Goal: Task Accomplishment & Management: Use online tool/utility

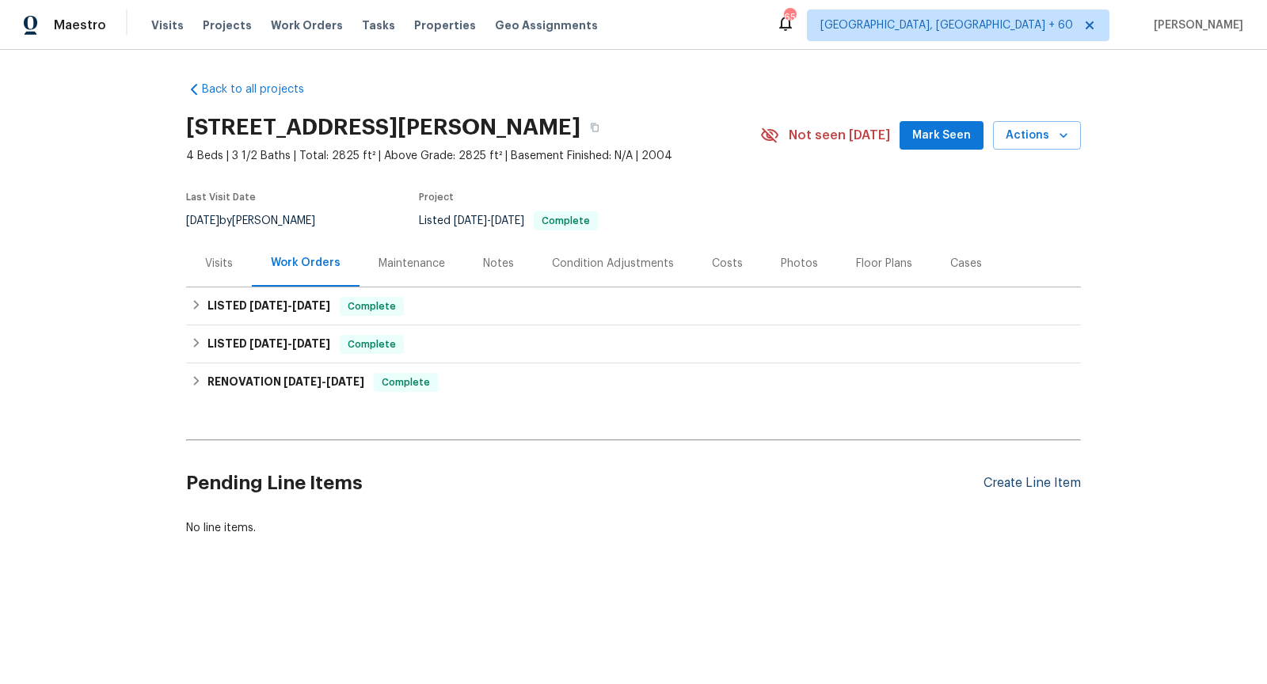
click at [994, 481] on div "Create Line Item" at bounding box center [1031, 483] width 97 height 15
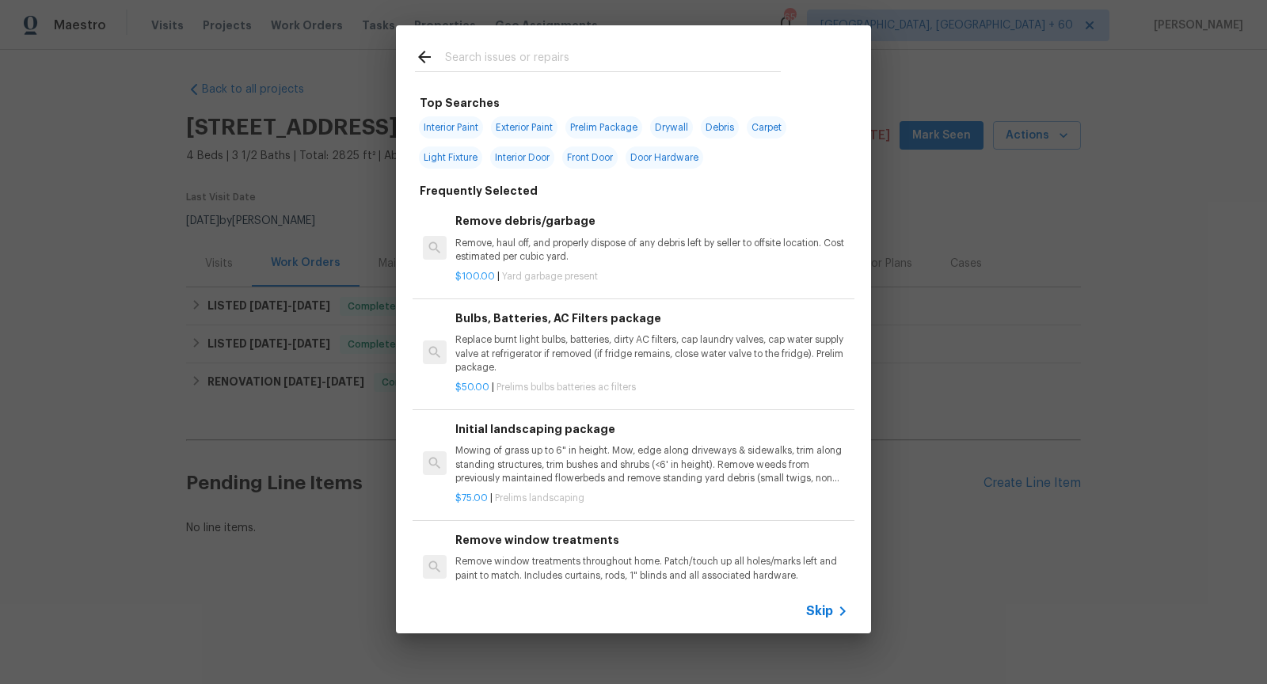
click at [827, 604] on span "Skip" at bounding box center [819, 611] width 27 height 16
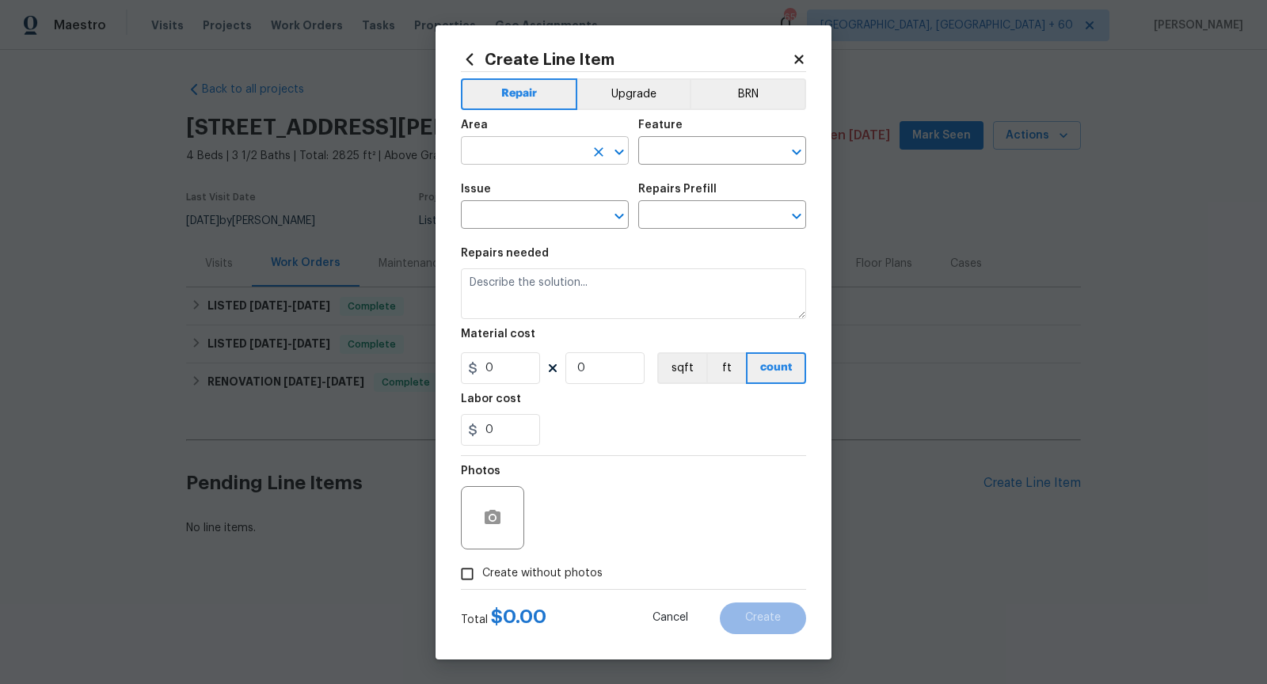
click at [617, 149] on icon "Open" at bounding box center [619, 152] width 19 height 19
click at [542, 222] on li "Exterior Overall" at bounding box center [545, 213] width 168 height 26
click at [793, 154] on icon "Open" at bounding box center [796, 152] width 19 height 19
type input "Exterior Overall"
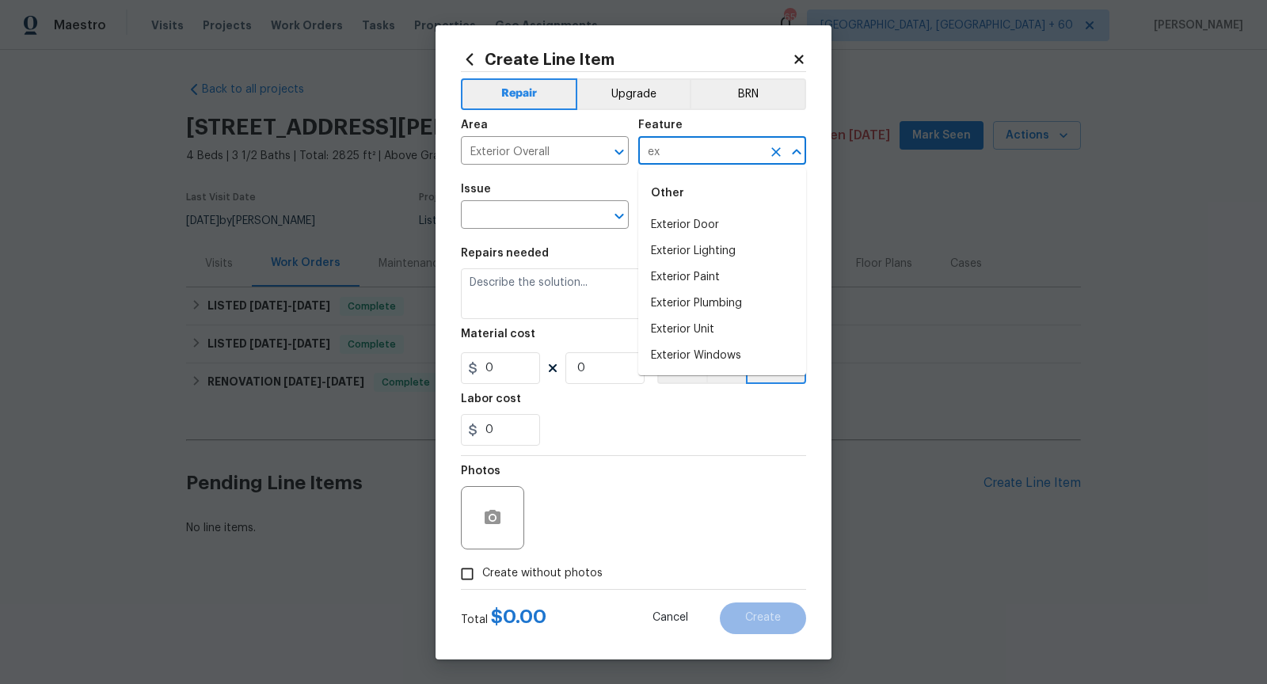
type input "e"
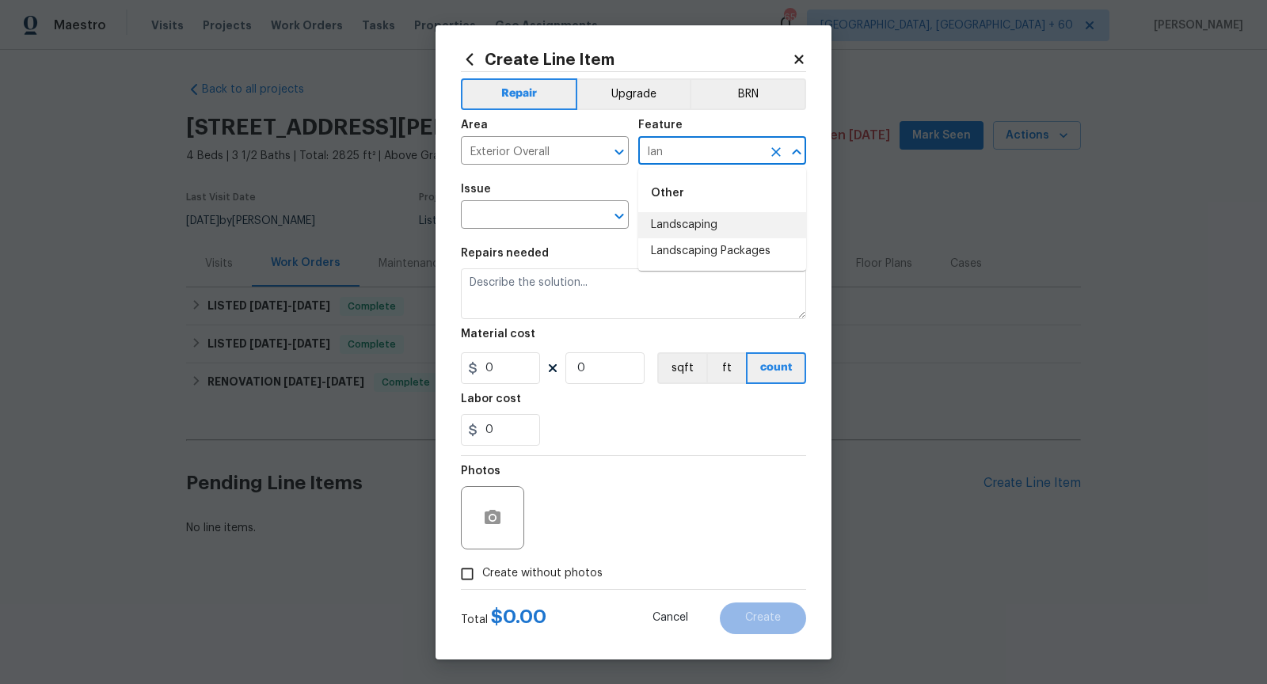
click at [745, 223] on li "Landscaping" at bounding box center [722, 225] width 168 height 26
click at [625, 223] on icon "Open" at bounding box center [619, 216] width 19 height 19
type input "Landscaping"
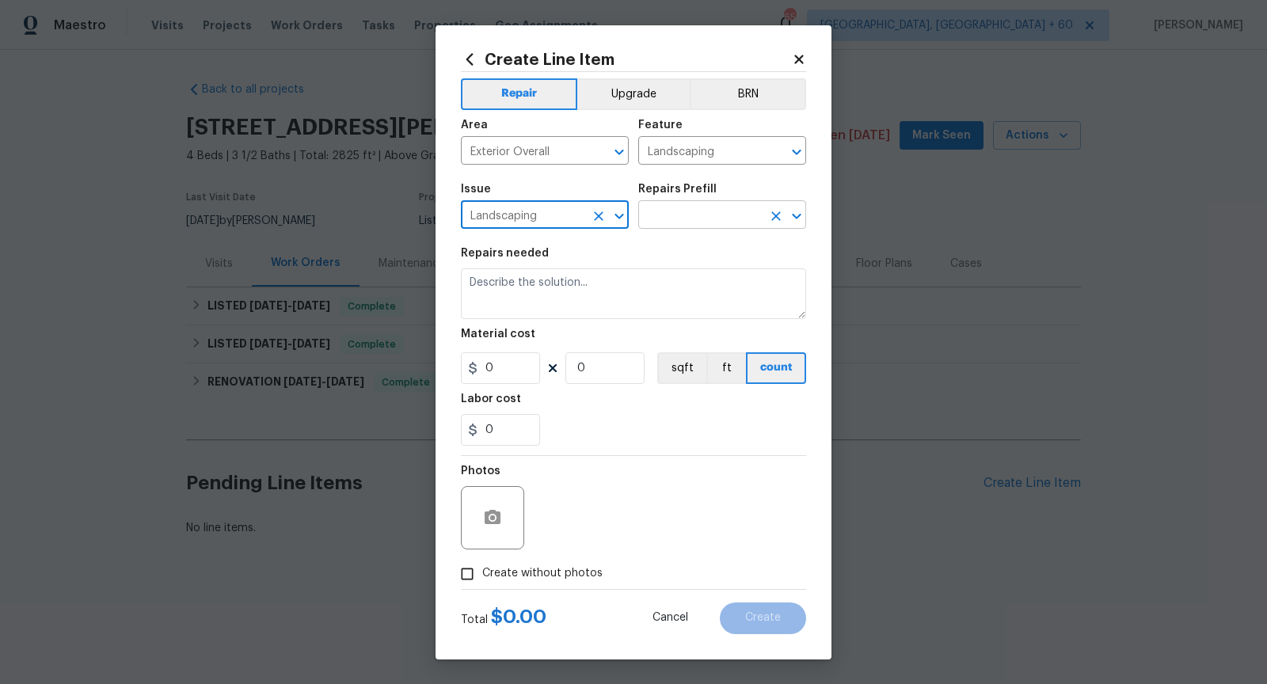
click at [799, 218] on icon "Open" at bounding box center [796, 217] width 9 height 6
type input "Landscaping"
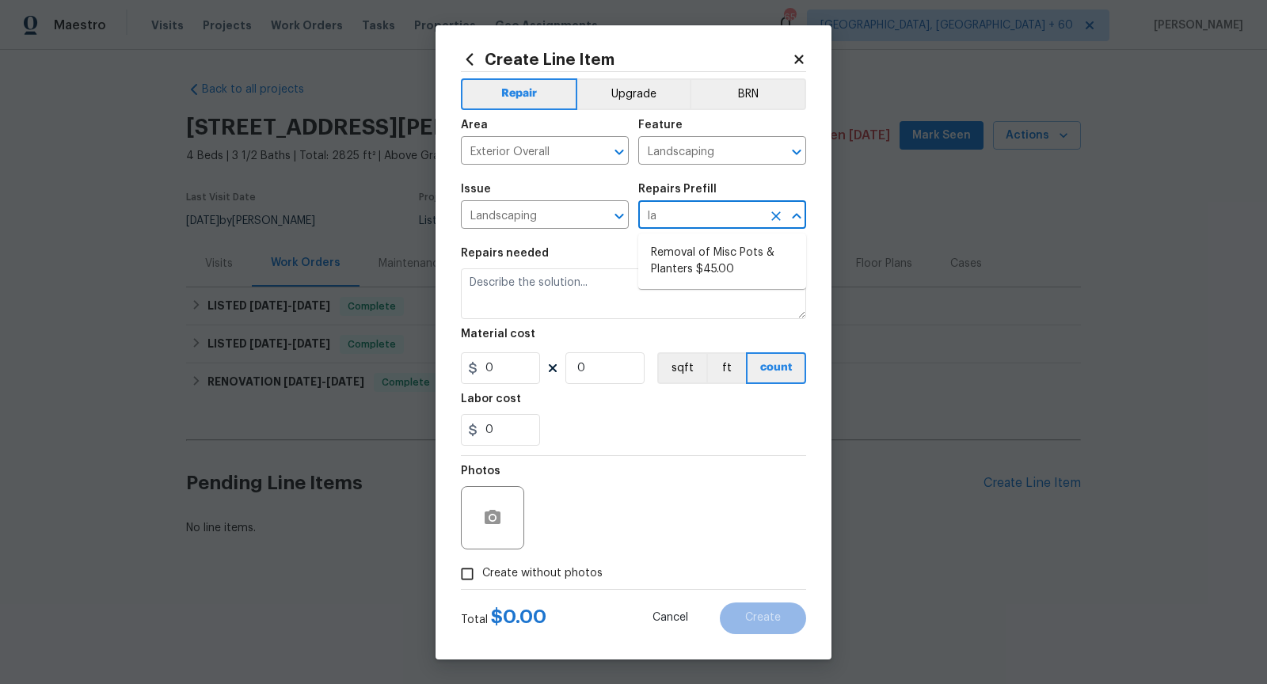
type input "l"
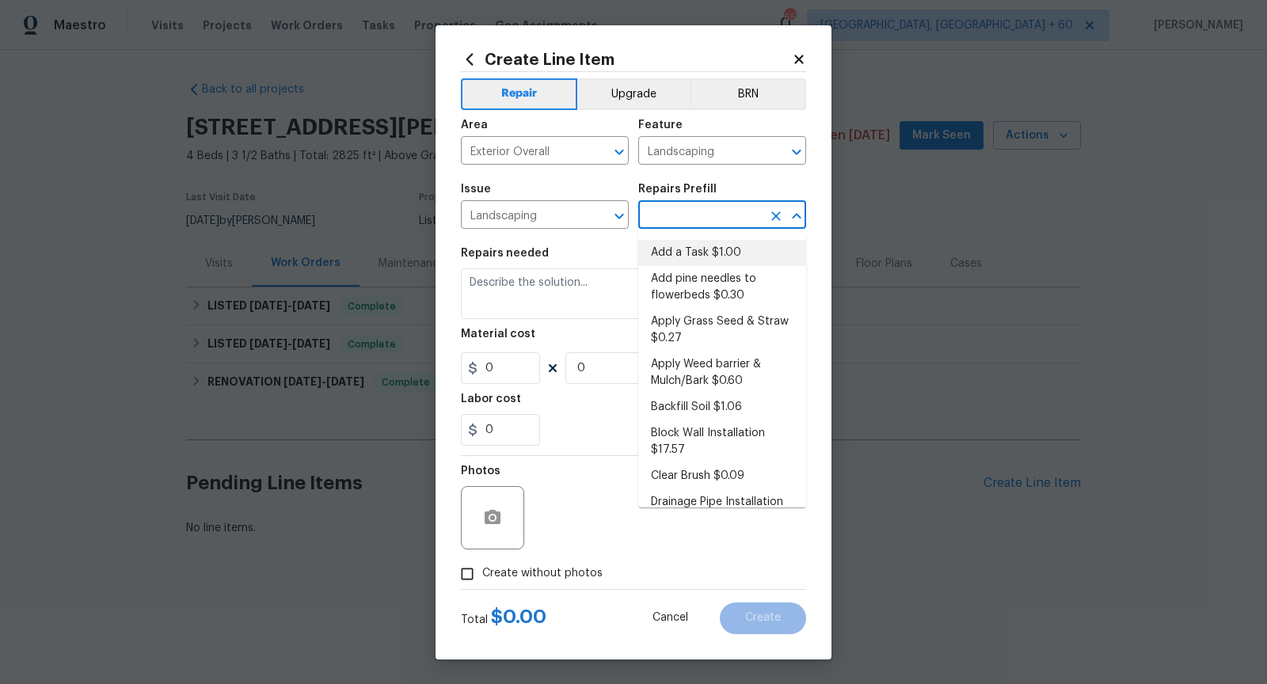
click at [744, 249] on li "Add a Task $1.00" at bounding box center [722, 253] width 168 height 26
type input "Add a Task $1.00"
type textarea "HPM to detail"
type input "1"
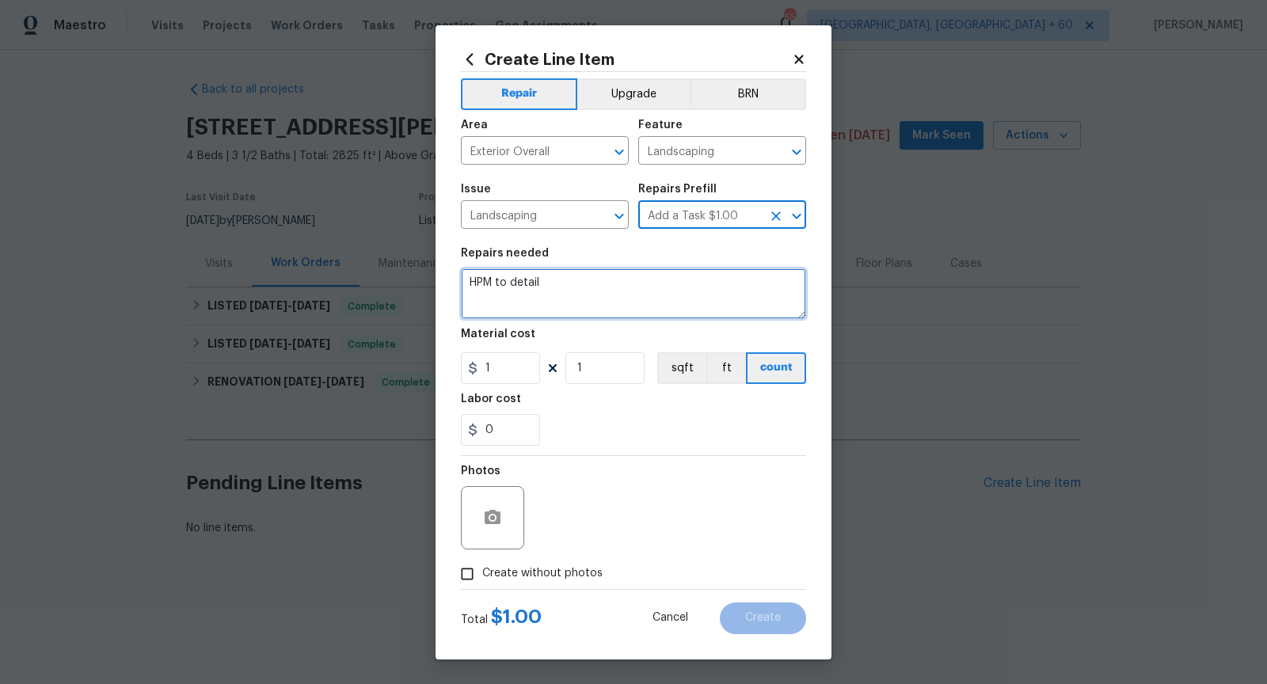
click at [606, 287] on textarea "HPM to detail" at bounding box center [633, 293] width 345 height 51
type textarea "HOA violation - Bushes needs to be trimmed"
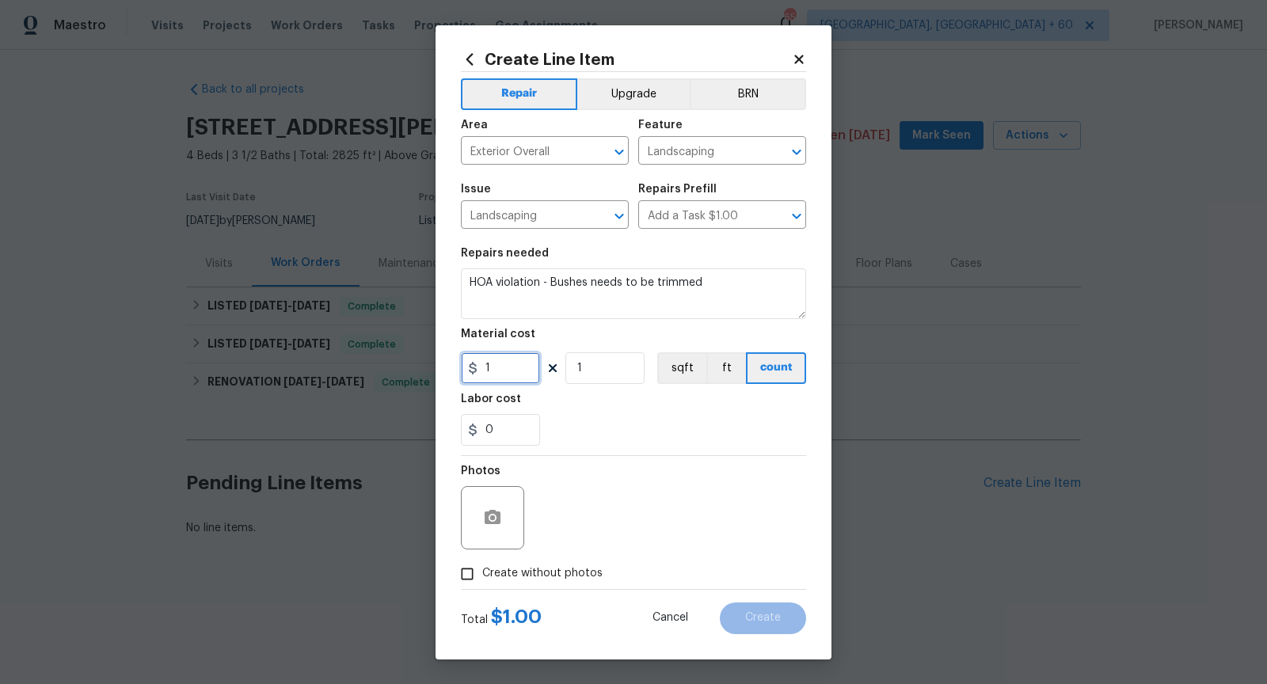
click at [499, 367] on input "1" at bounding box center [500, 368] width 79 height 32
type input "75"
click at [607, 444] on div "0" at bounding box center [633, 430] width 345 height 32
click at [483, 523] on icon "button" at bounding box center [492, 517] width 19 height 19
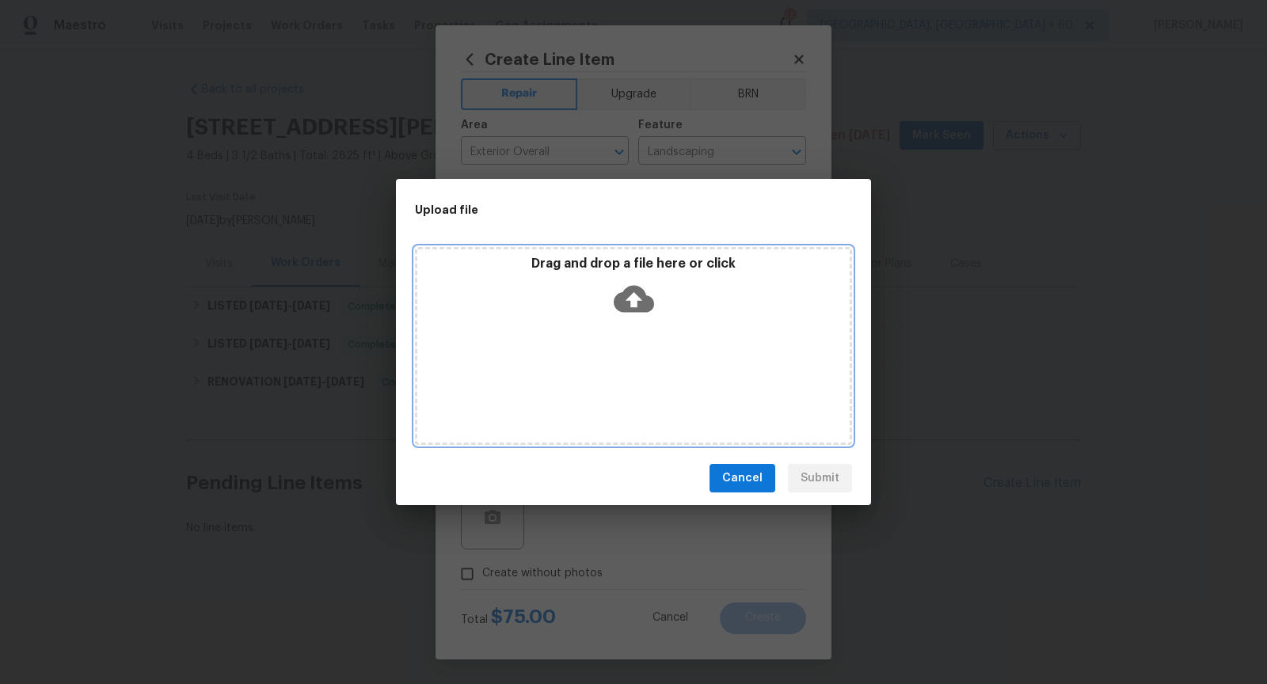
click at [631, 305] on icon at bounding box center [634, 299] width 40 height 40
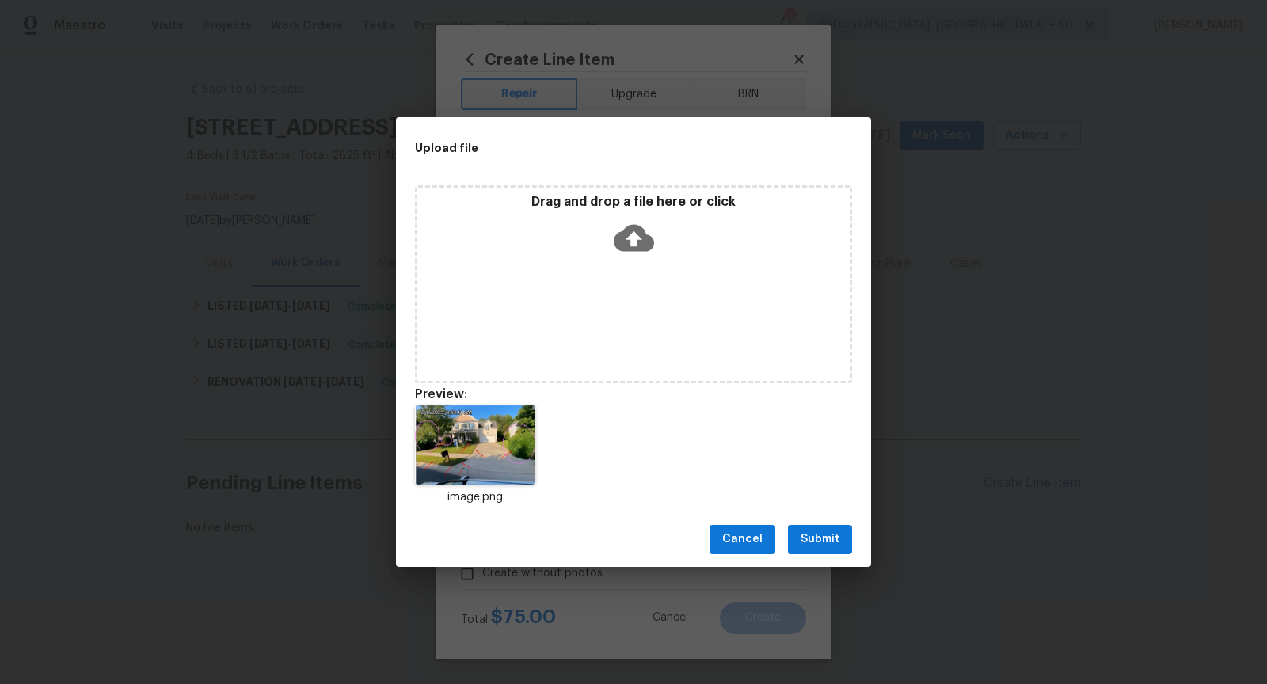
click at [838, 545] on span "Submit" at bounding box center [820, 540] width 39 height 20
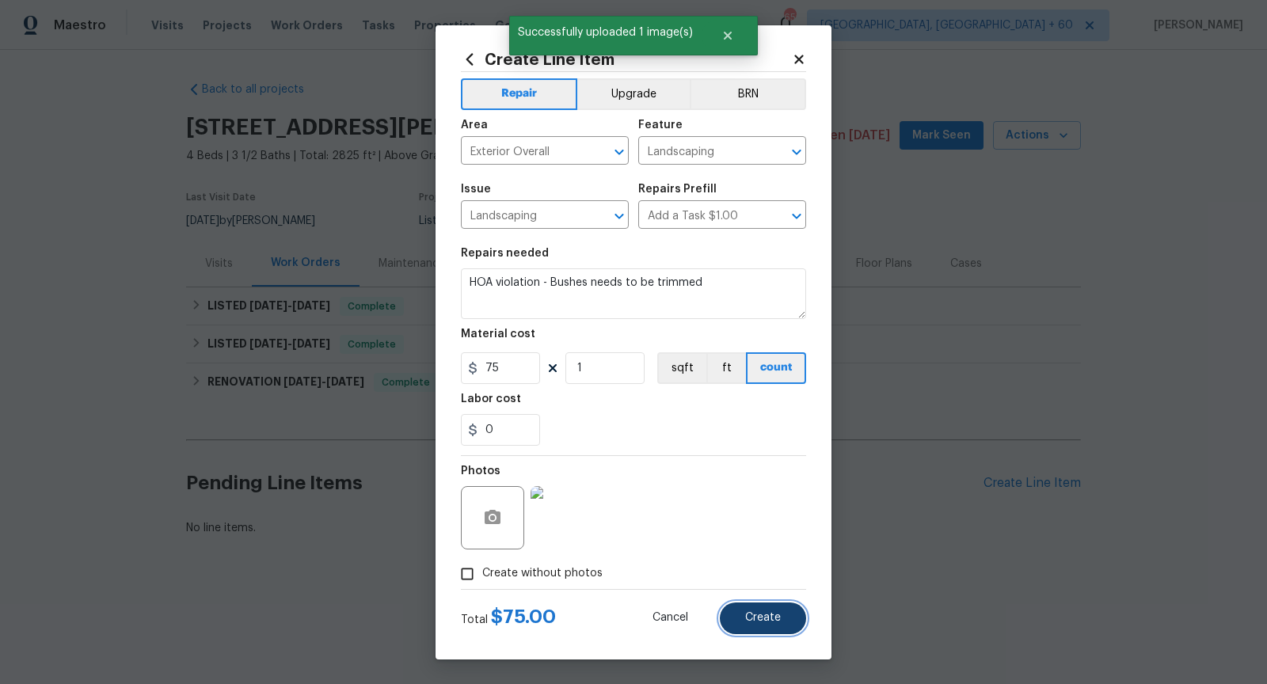
click at [761, 617] on span "Create" at bounding box center [763, 618] width 36 height 12
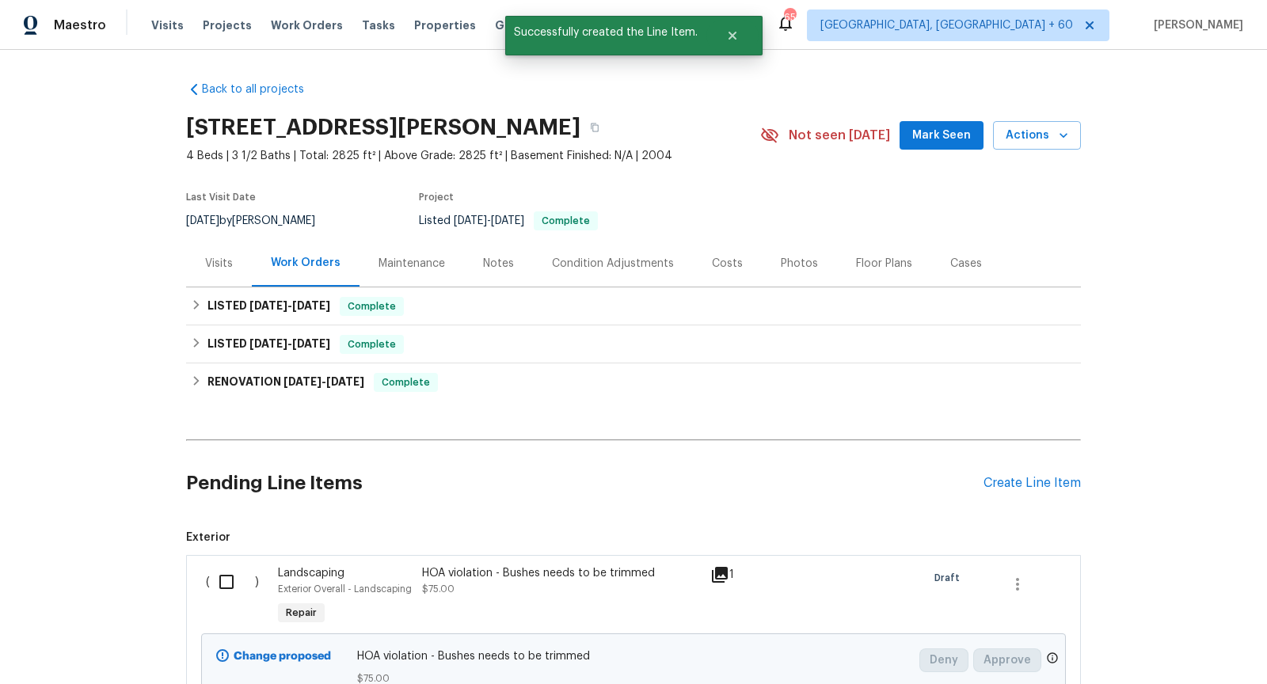
scroll to position [137, 0]
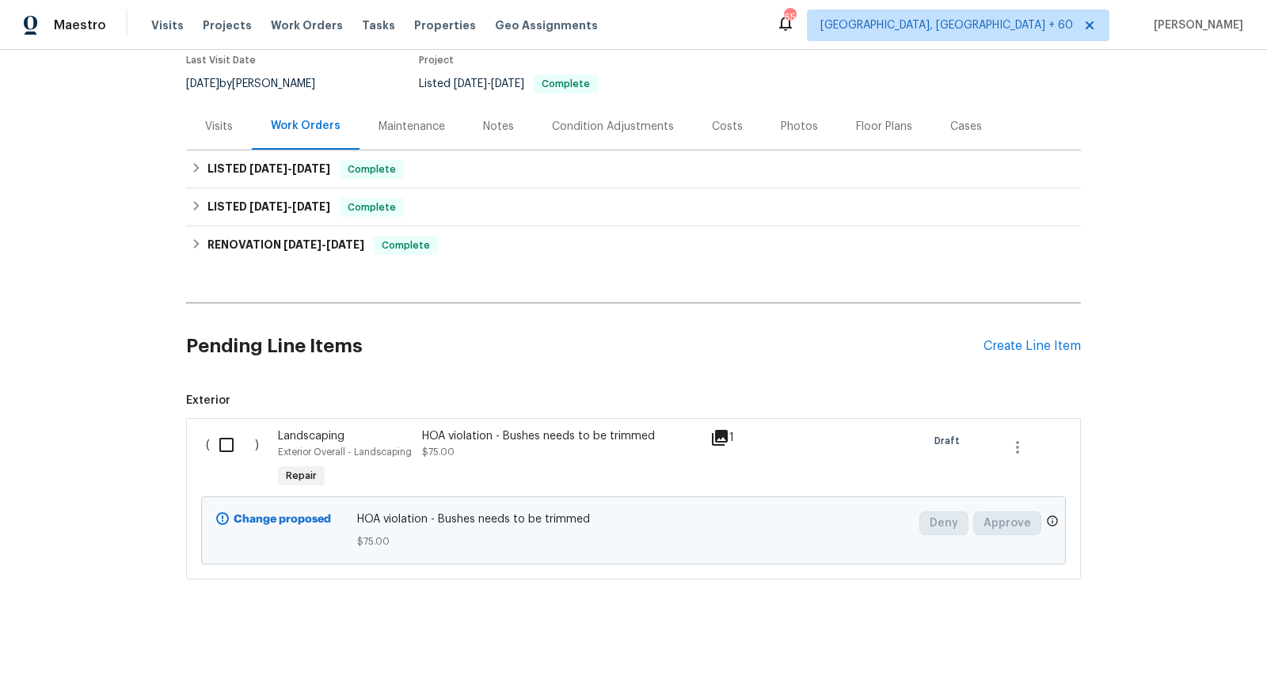
click at [232, 451] on input "checkbox" at bounding box center [232, 444] width 45 height 33
checkbox input "true"
click at [1172, 639] on span "Create Work Order" at bounding box center [1176, 645] width 105 height 20
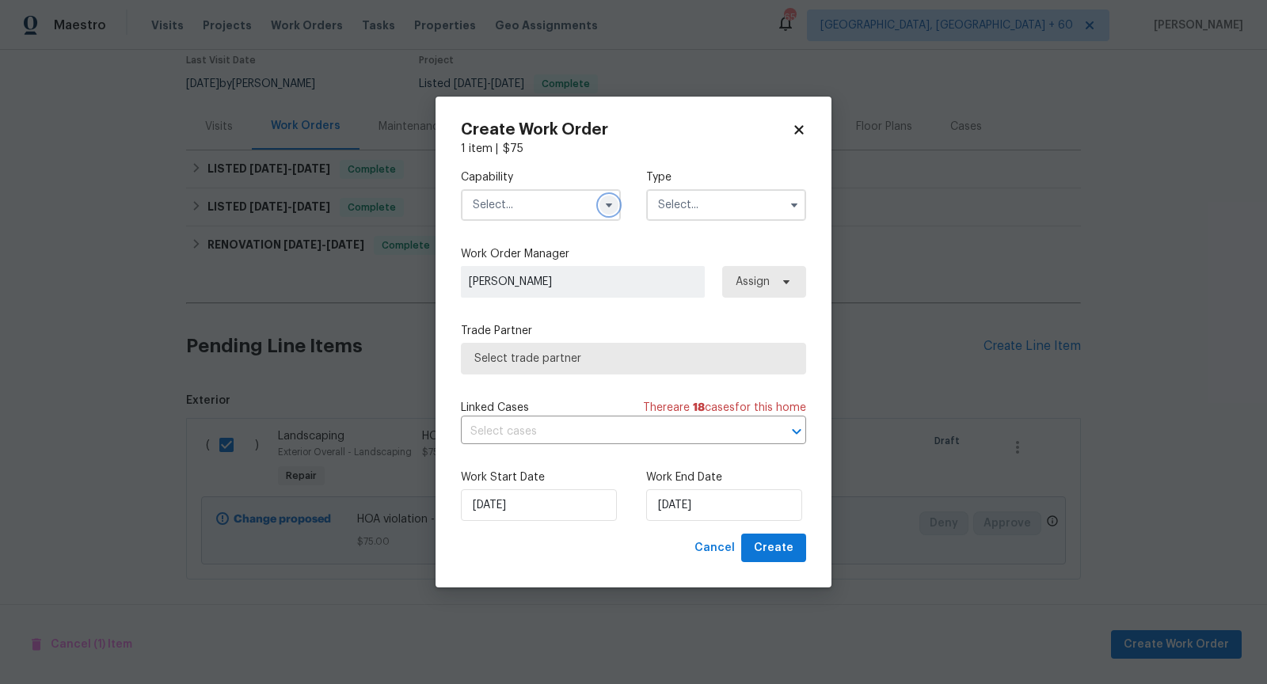
click at [602, 203] on button "button" at bounding box center [608, 205] width 19 height 19
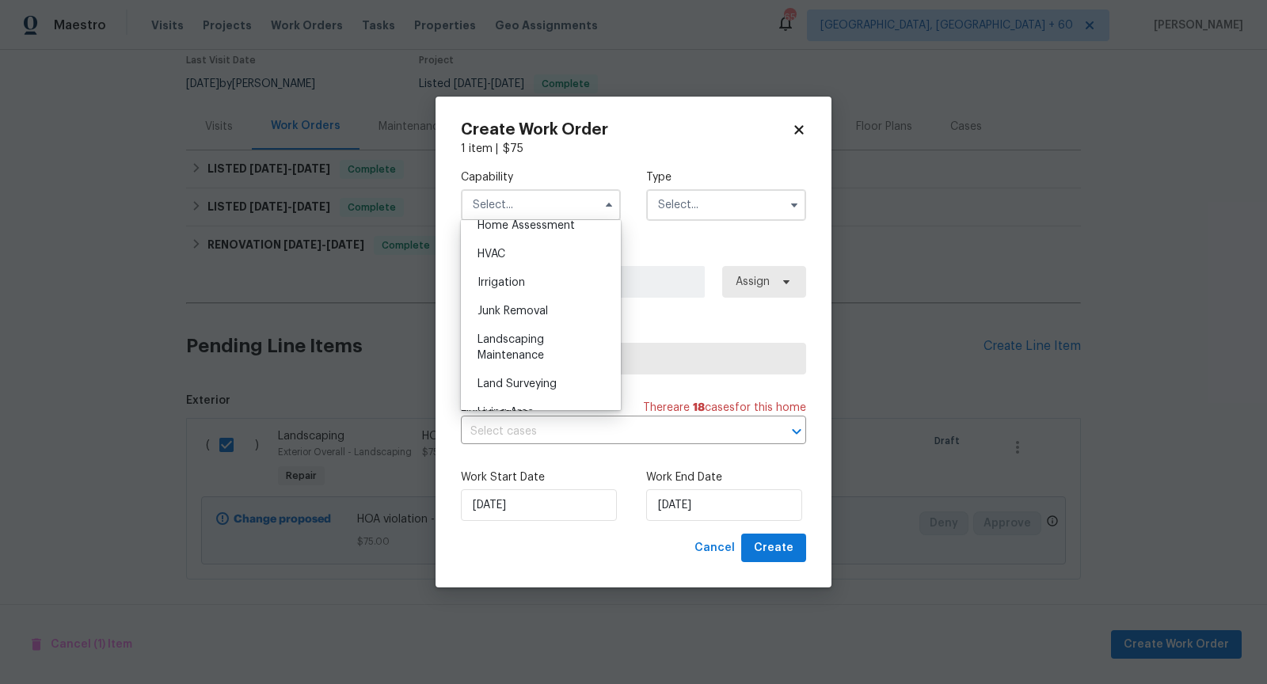
scroll to position [952, 0]
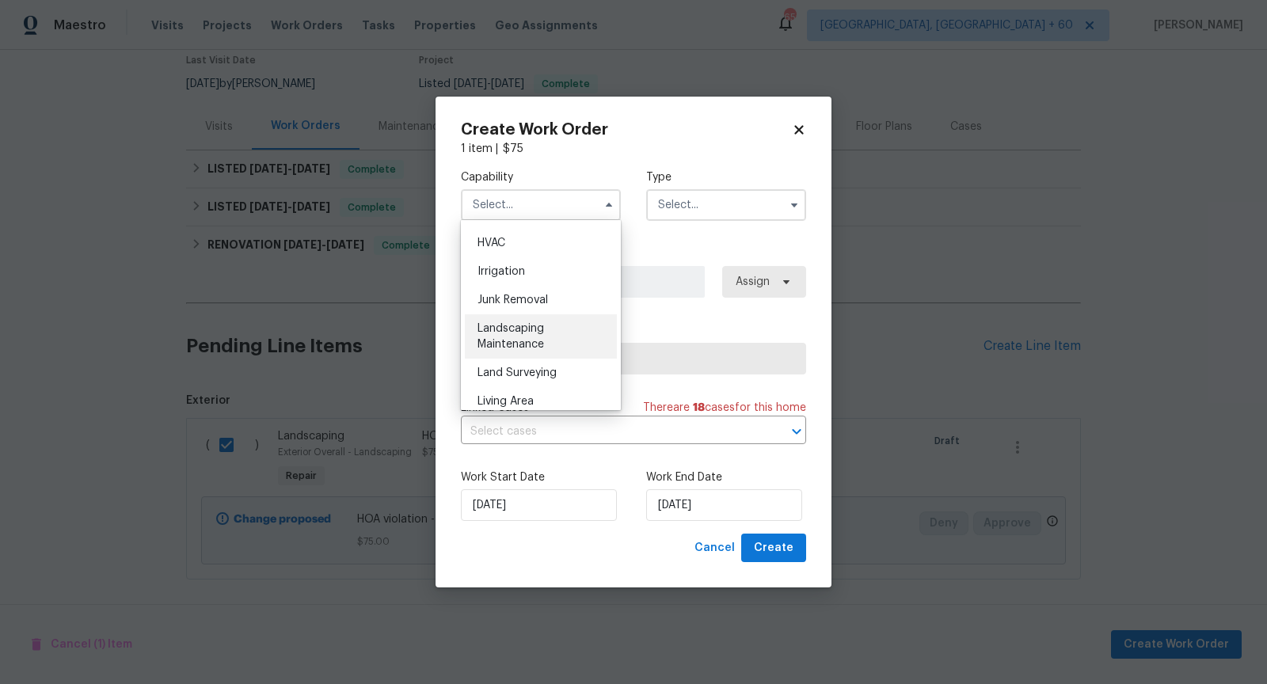
click at [544, 325] on div "Landscaping Maintenance" at bounding box center [541, 336] width 152 height 44
type input "Landscaping Maintenance"
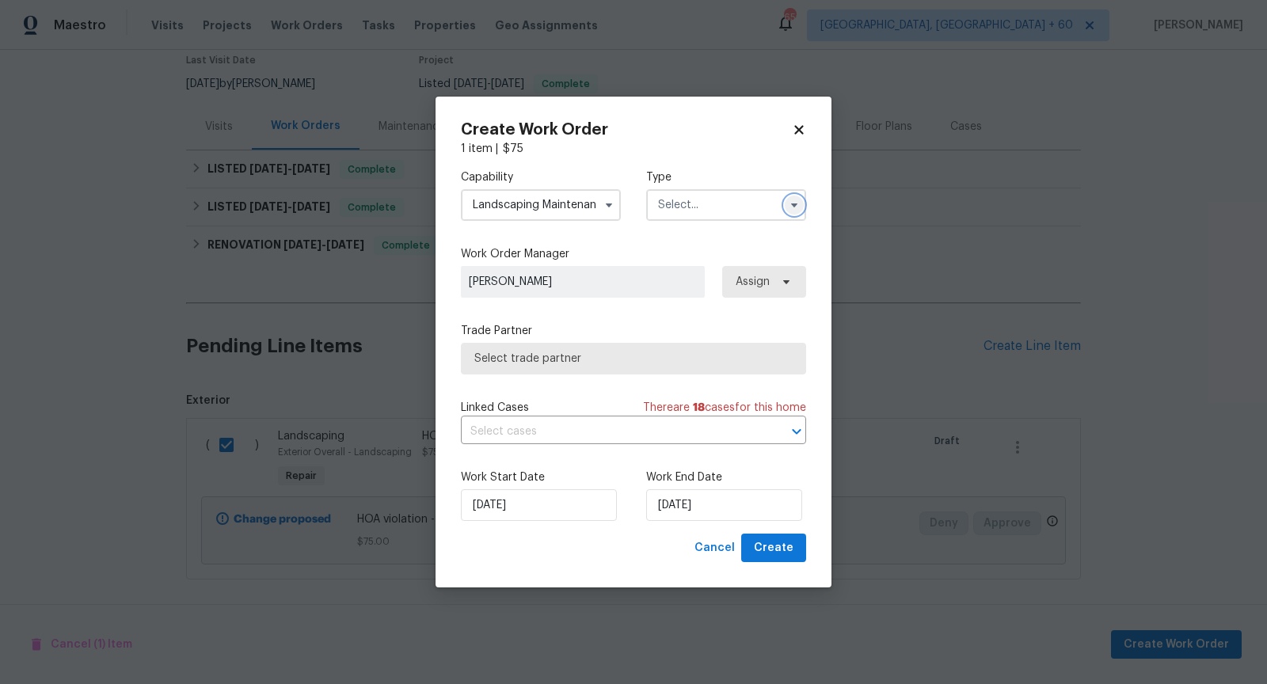
click at [793, 210] on icon "button" at bounding box center [794, 205] width 13 height 13
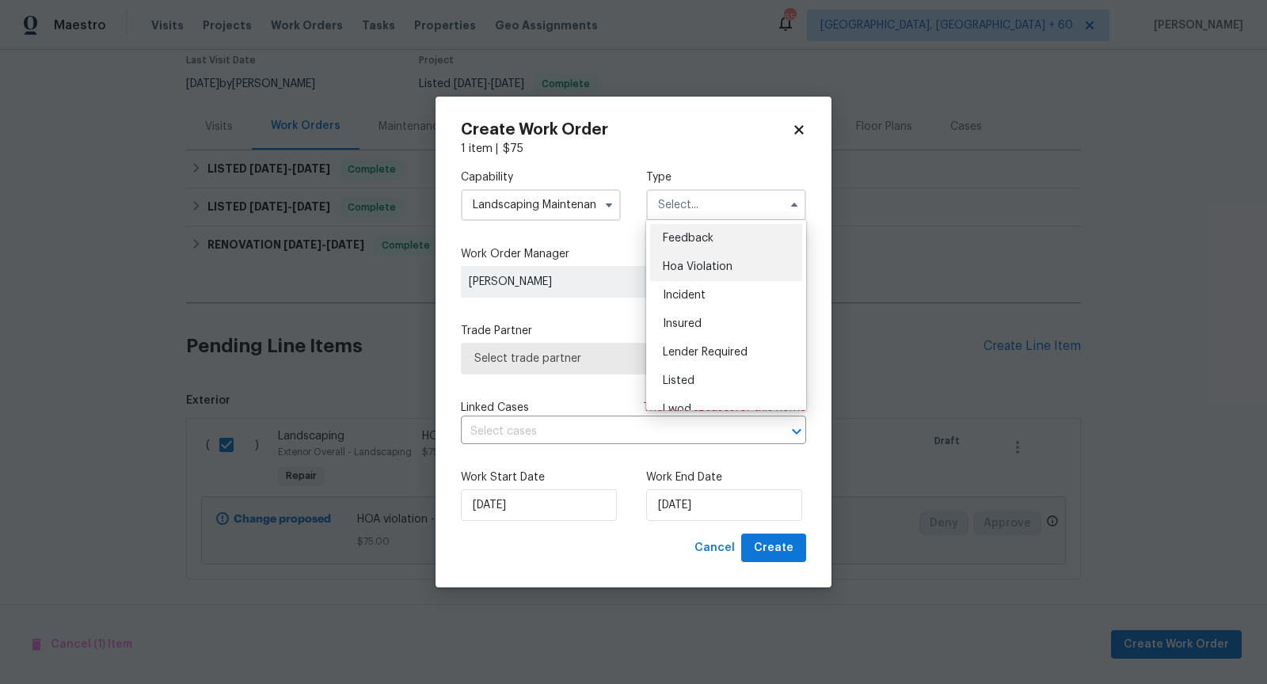
click at [732, 269] on span "Hoa Violation" at bounding box center [698, 266] width 70 height 11
type input "Hoa Violation"
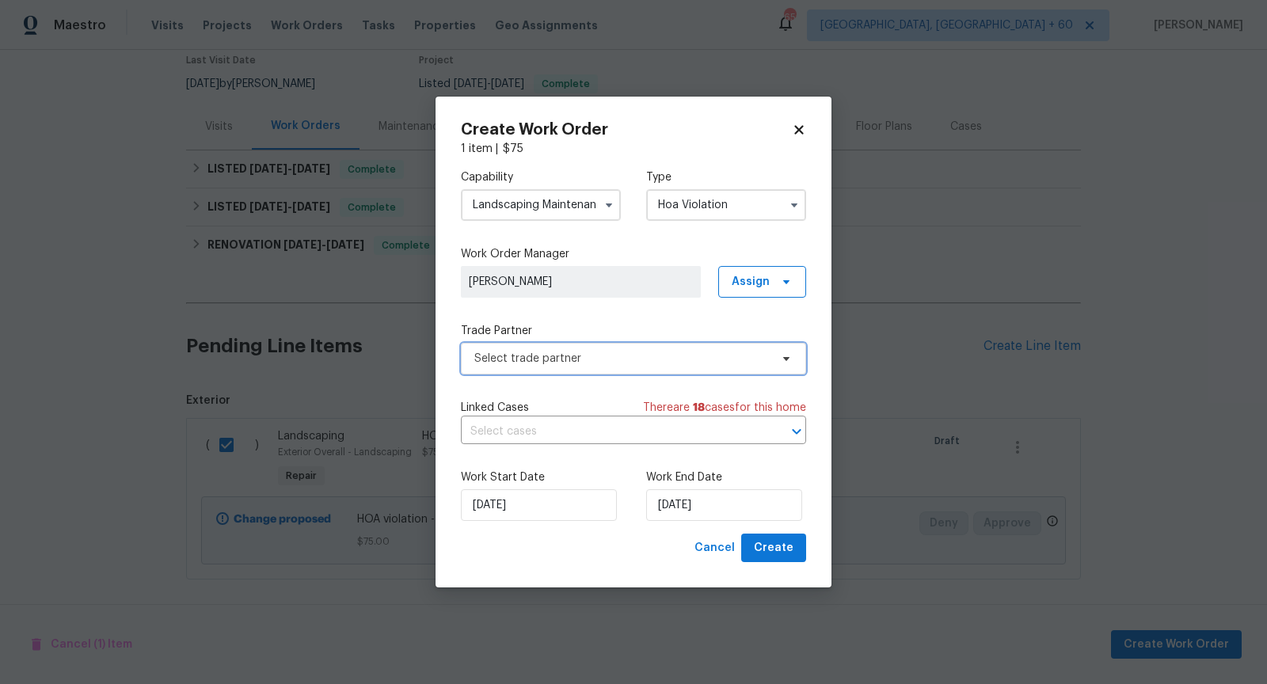
click at [647, 356] on span "Select trade partner" at bounding box center [621, 359] width 295 height 16
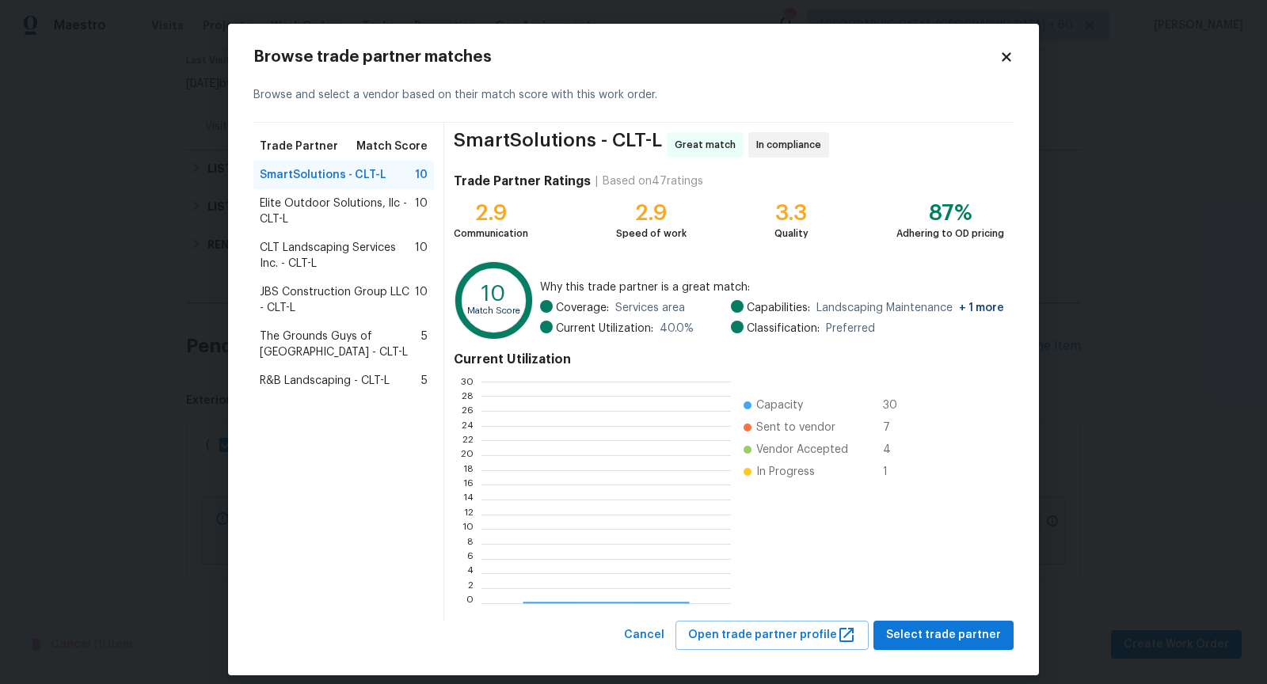
scroll to position [222, 249]
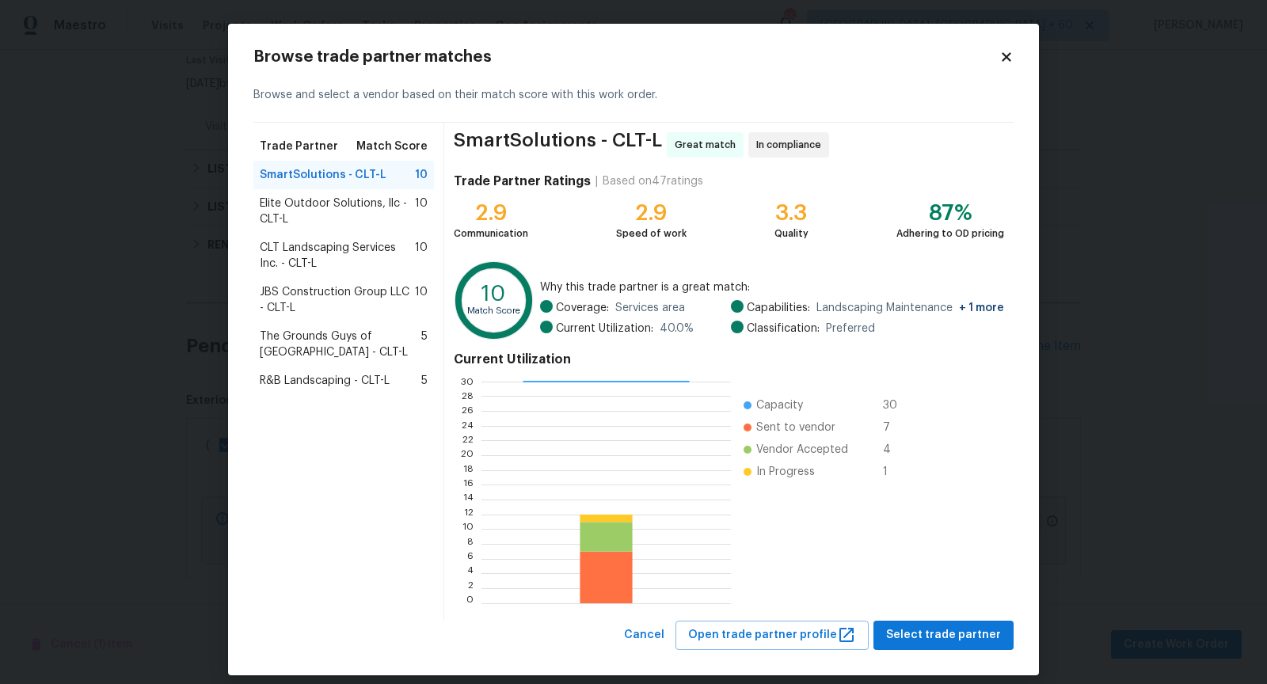
click at [318, 207] on span "Elite Outdoor Solutions, llc - CLT-L" at bounding box center [337, 212] width 155 height 32
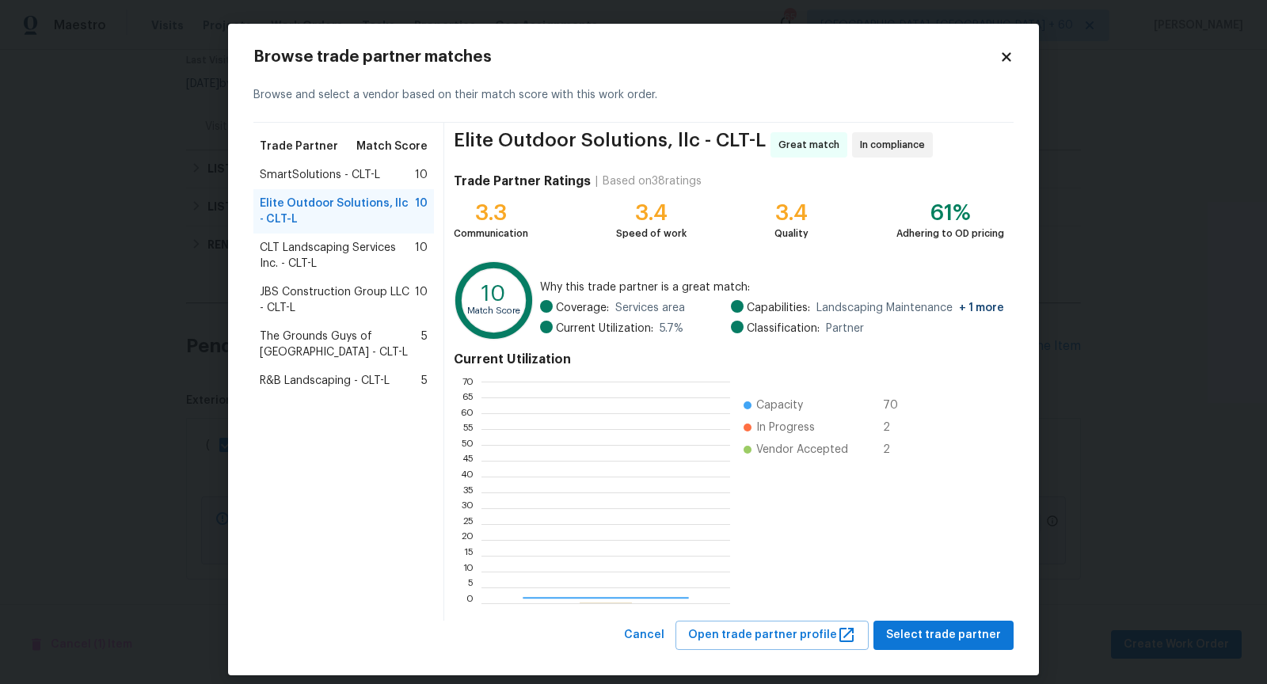
scroll to position [222, 248]
click at [311, 245] on span "CLT Landscaping Services Inc. - CLT-L" at bounding box center [337, 256] width 155 height 32
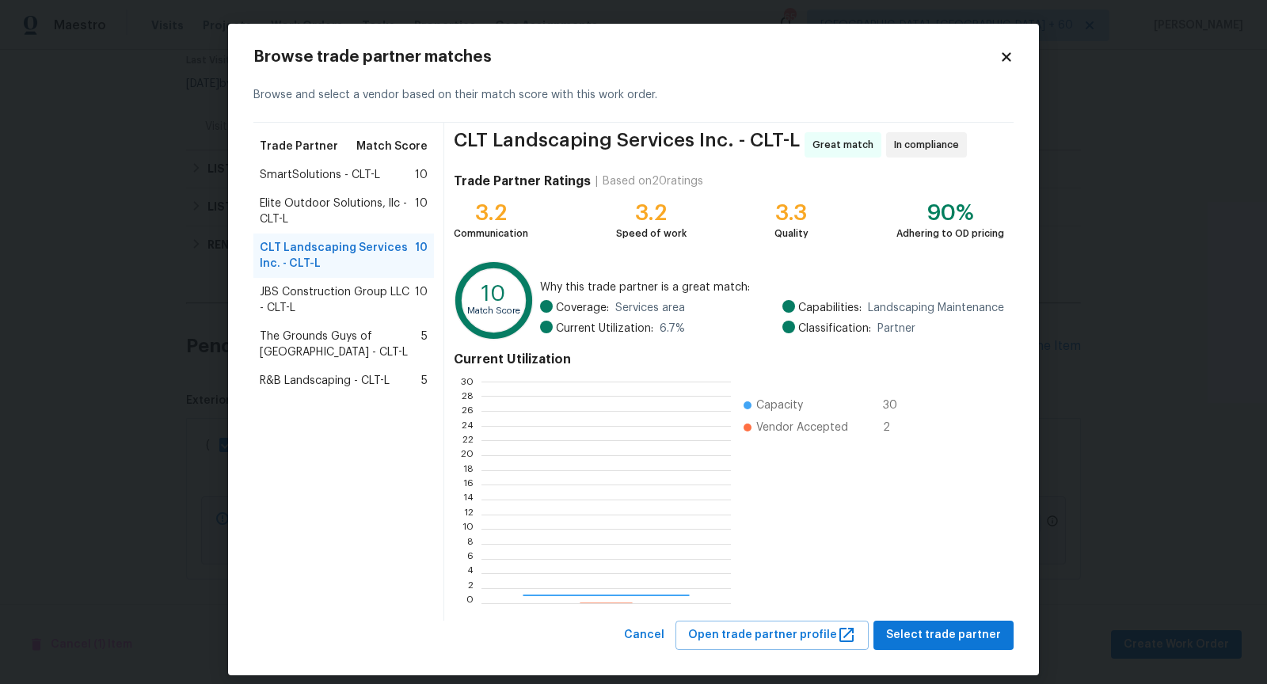
scroll to position [222, 249]
click at [313, 211] on span "Elite Outdoor Solutions, llc - CLT-L" at bounding box center [337, 212] width 155 height 32
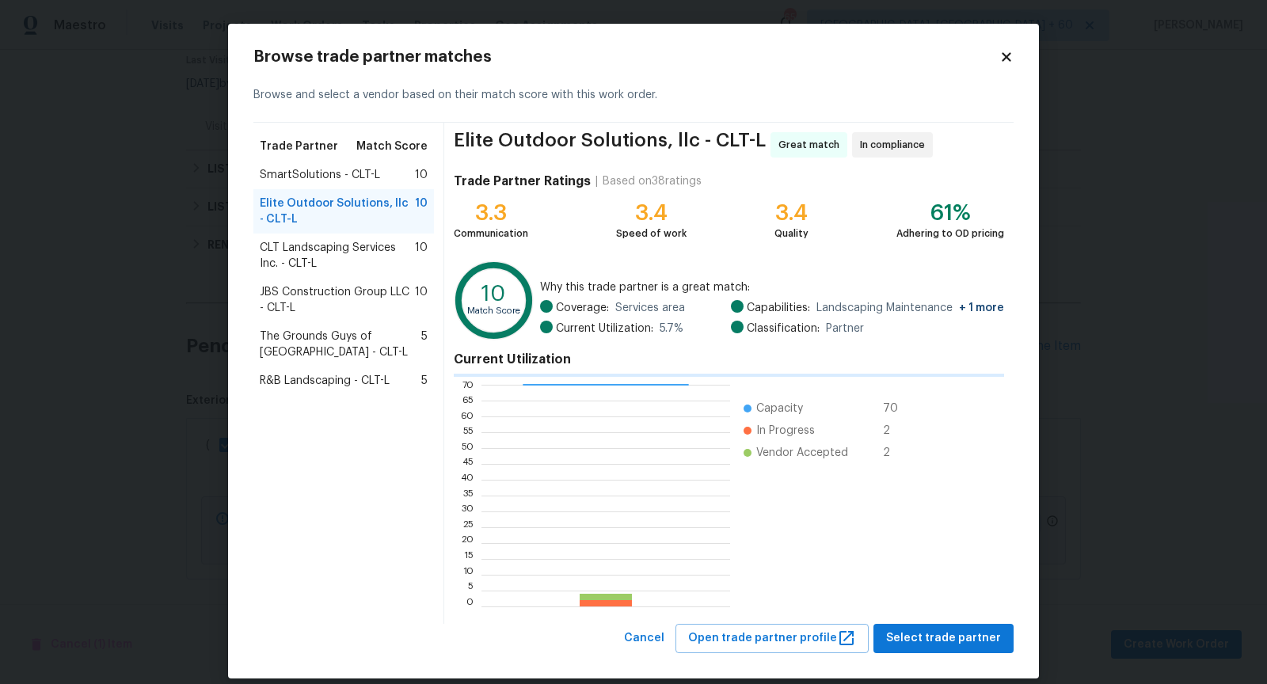
scroll to position [2, 1]
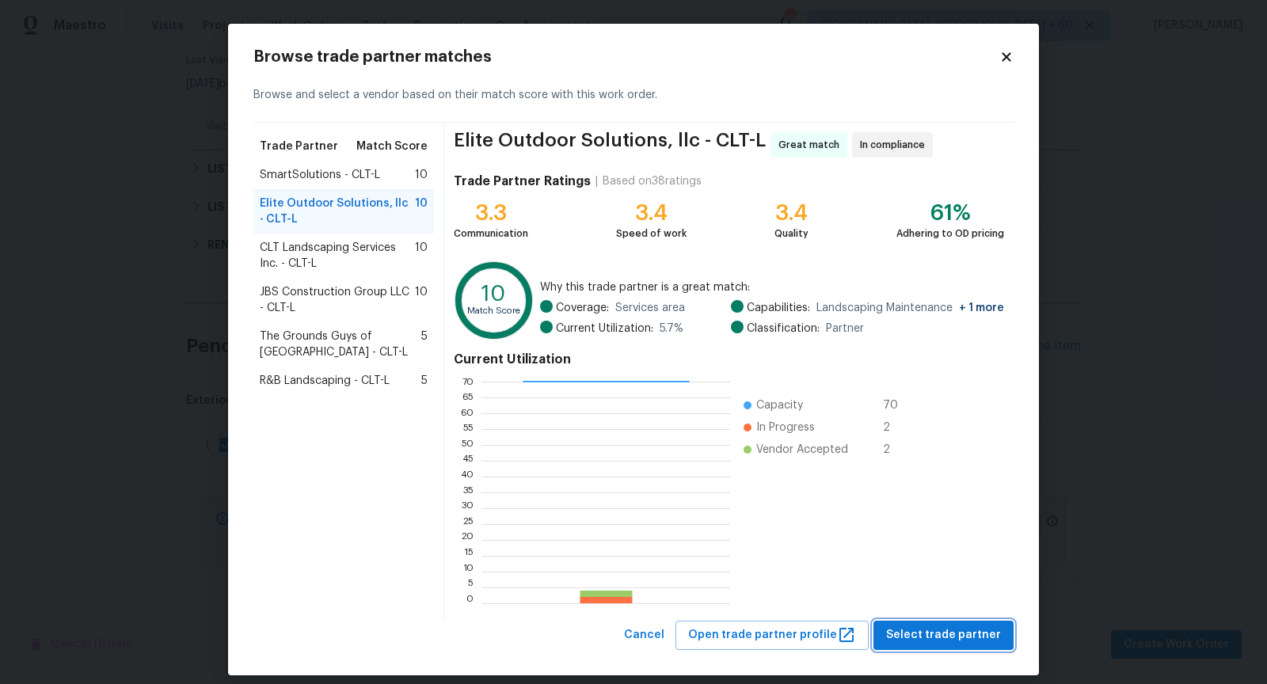
click at [933, 629] on span "Select trade partner" at bounding box center [943, 636] width 115 height 20
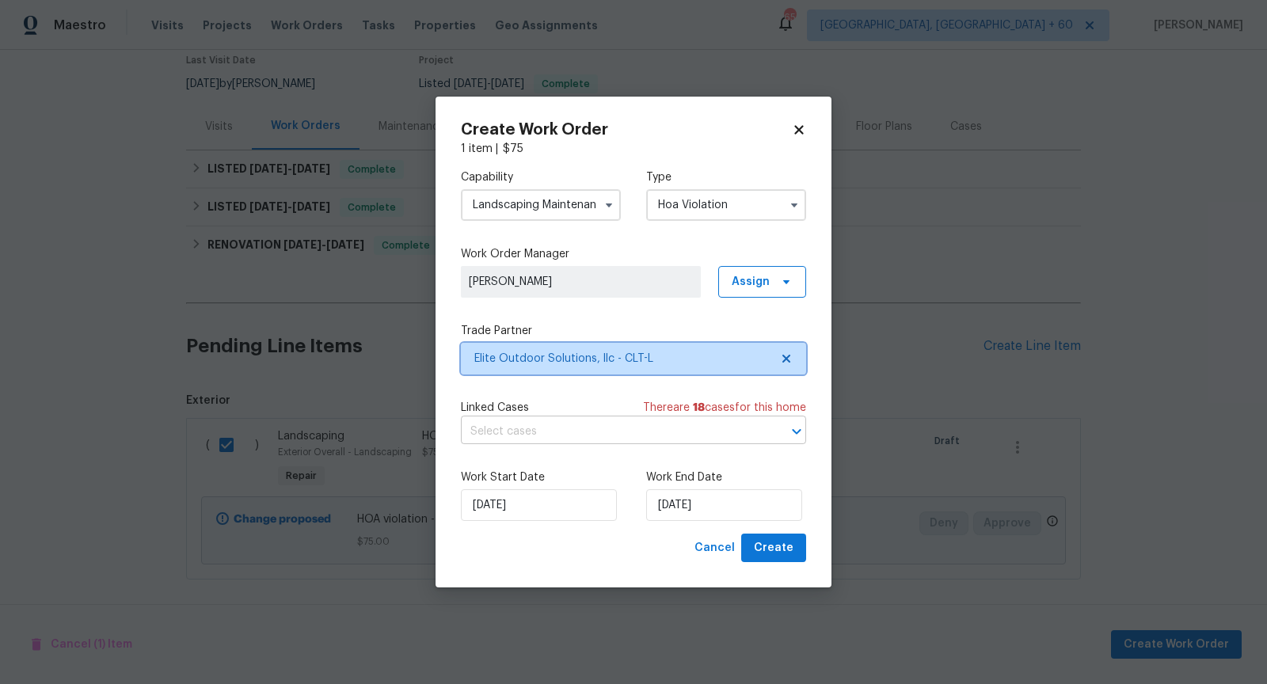
click at [793, 428] on icon "Open" at bounding box center [796, 431] width 19 height 19
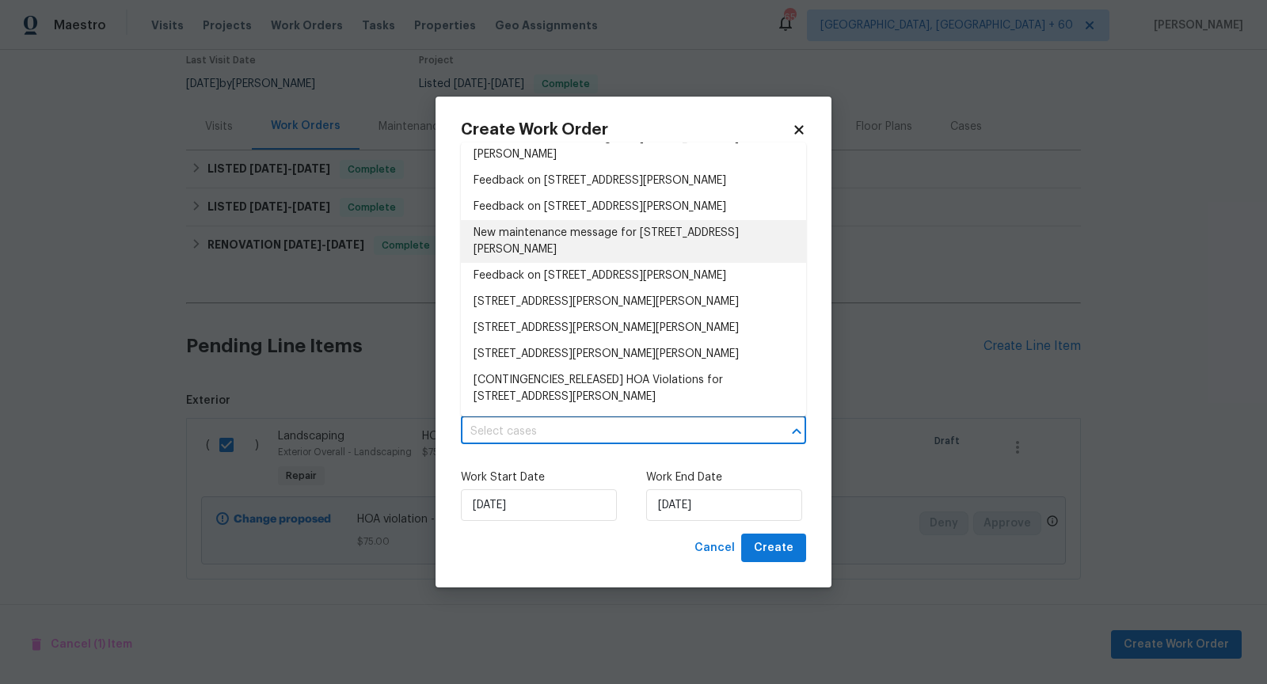
scroll to position [309, 0]
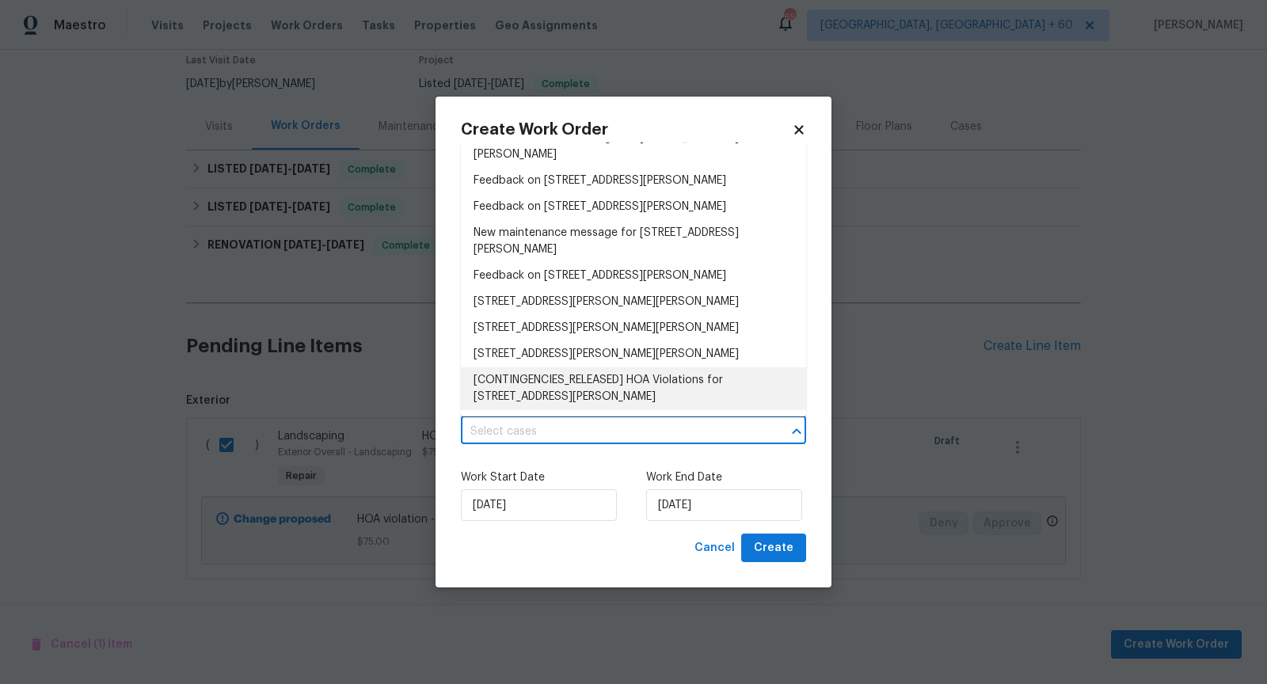
click at [646, 380] on li "[CONTINGENCIES_RELEASED] HOA Violations for 15923 Prescott Hill Ave, Charlotte,…" at bounding box center [633, 388] width 345 height 43
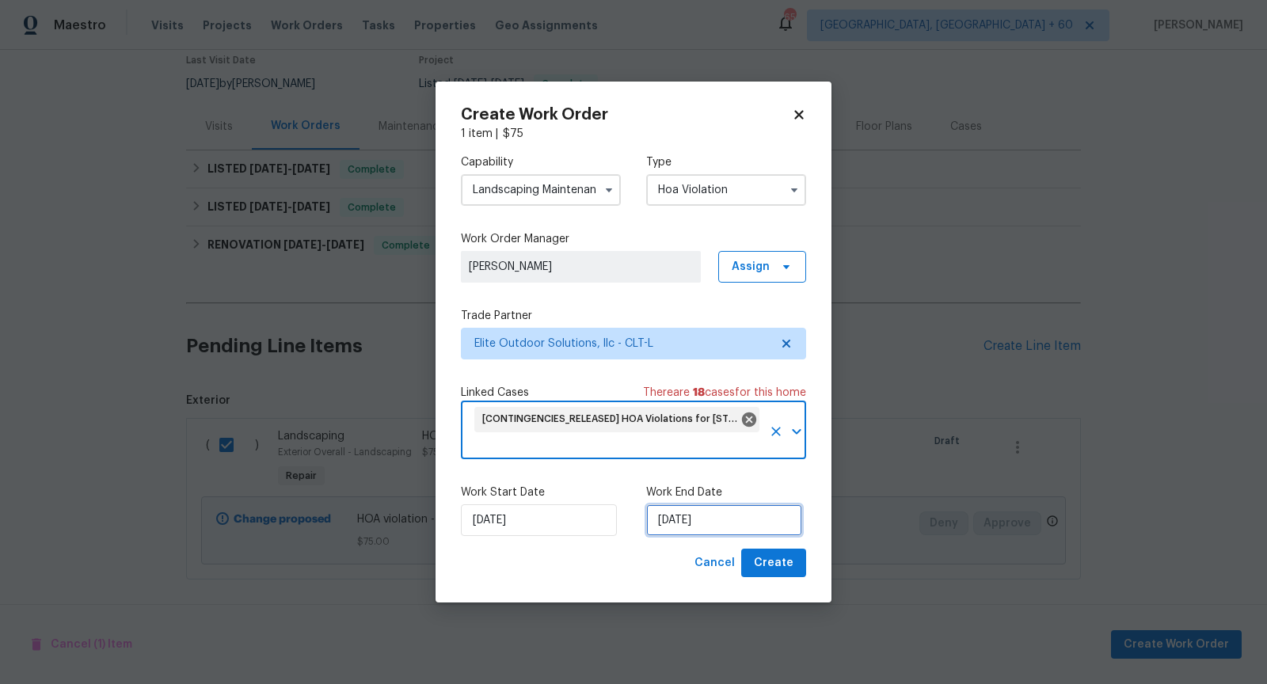
click at [684, 514] on input "22/09/2025" at bounding box center [724, 520] width 156 height 32
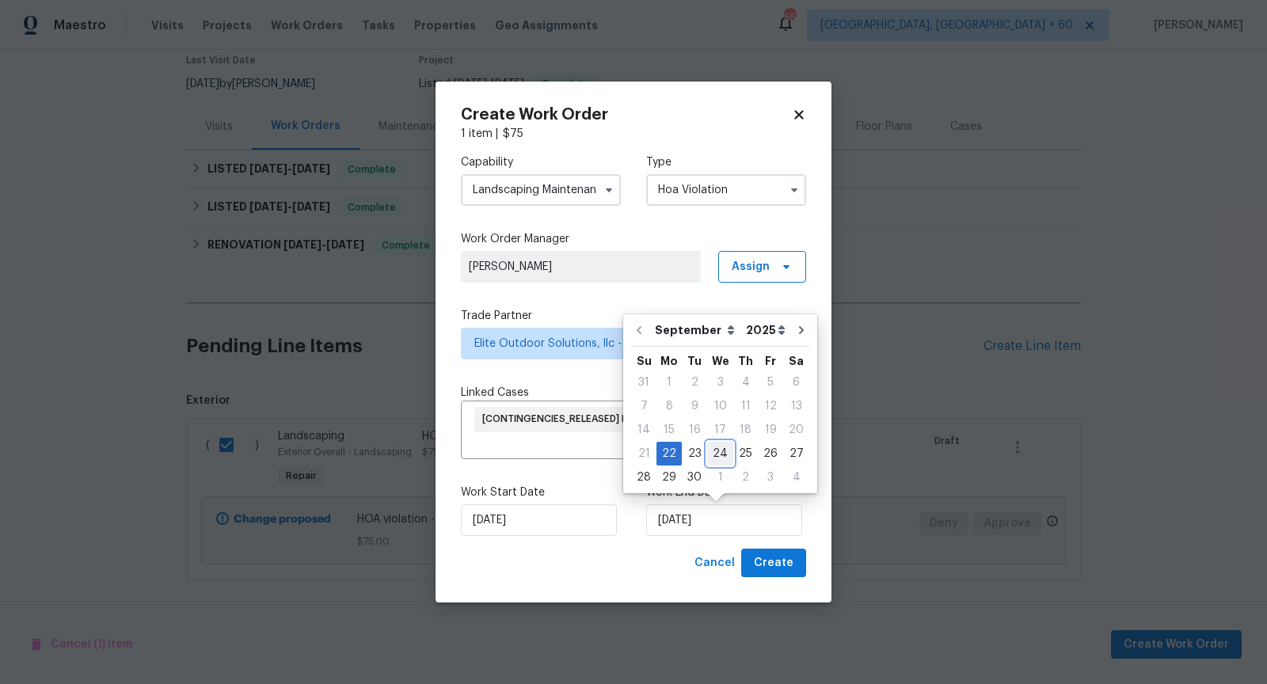
click at [722, 452] on div "24" at bounding box center [720, 454] width 26 height 22
type input "24/09/2025"
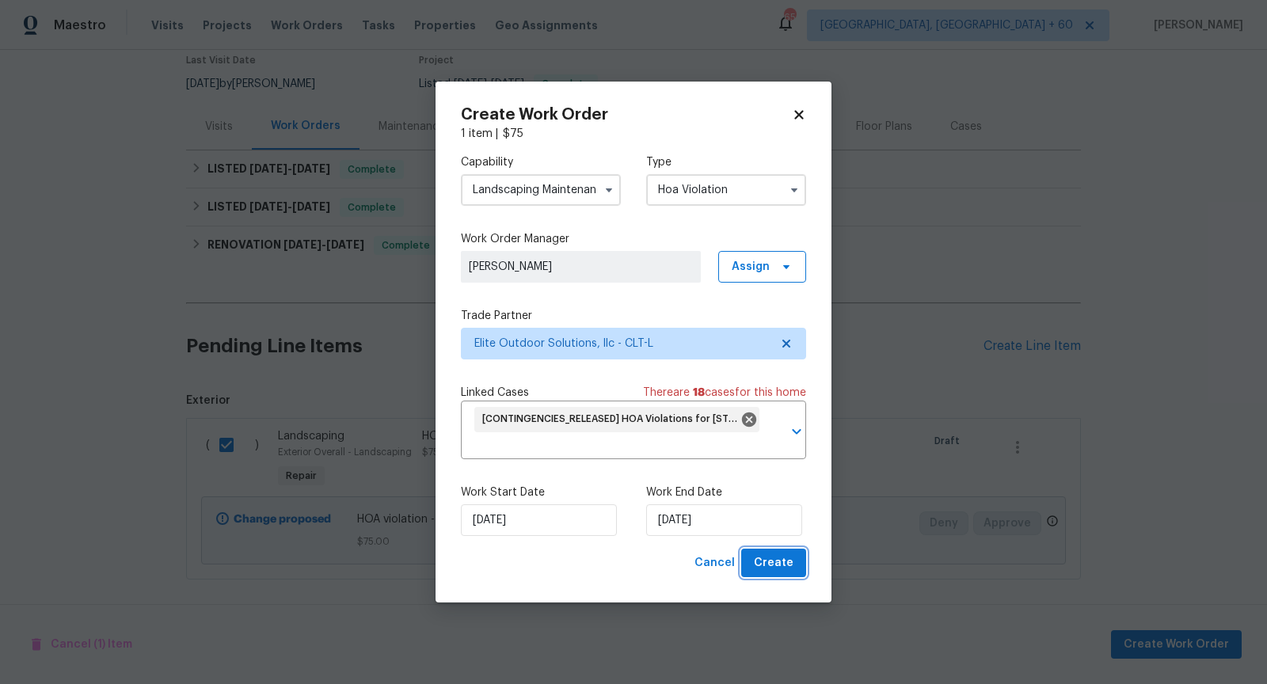
click at [775, 557] on span "Create" at bounding box center [774, 563] width 40 height 20
checkbox input "false"
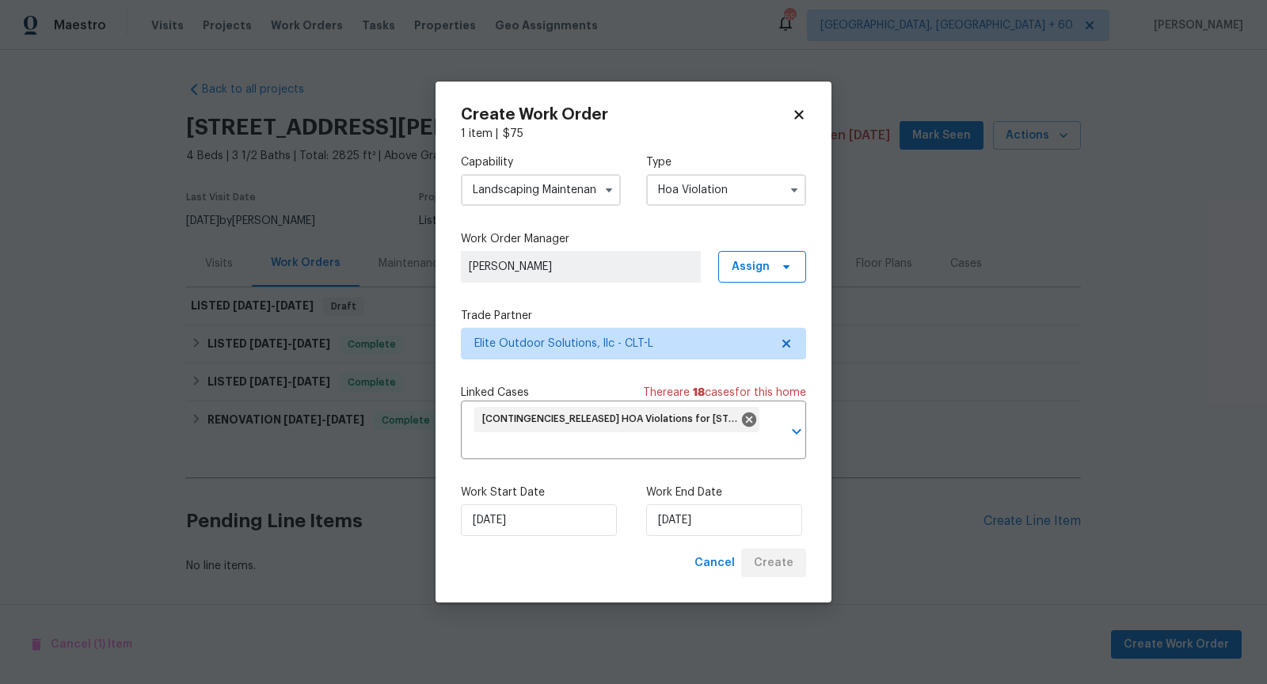
scroll to position [0, 0]
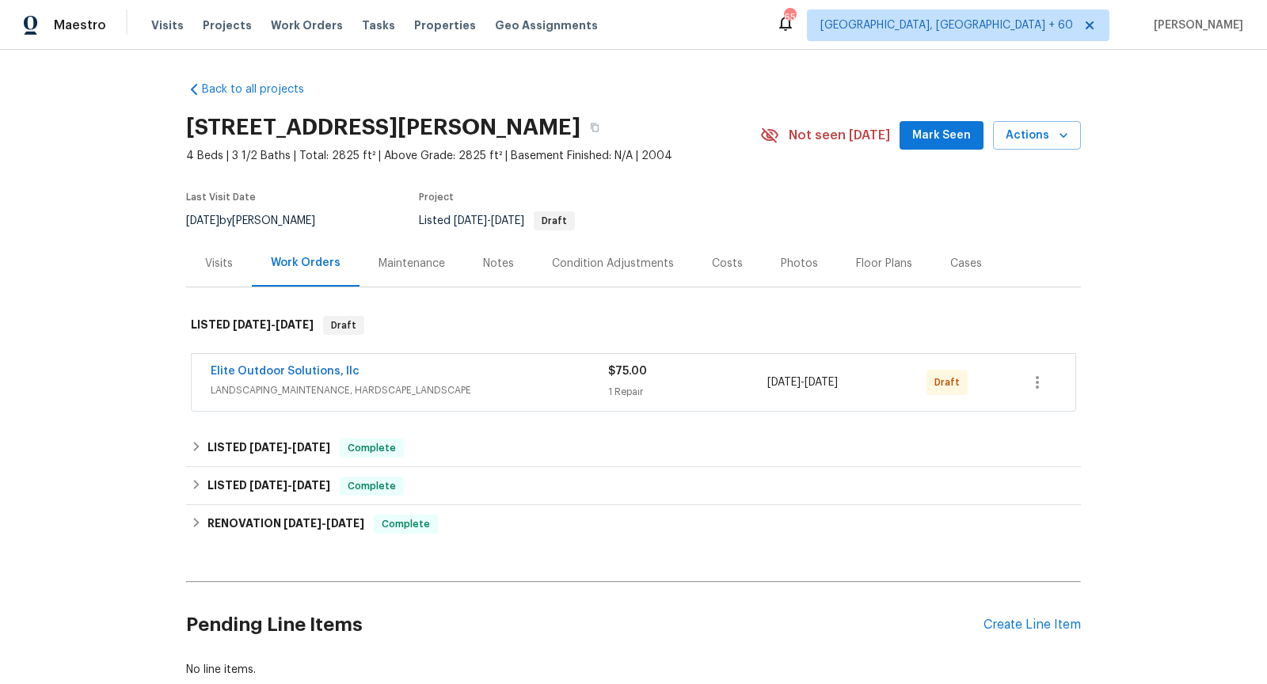
scroll to position [48, 0]
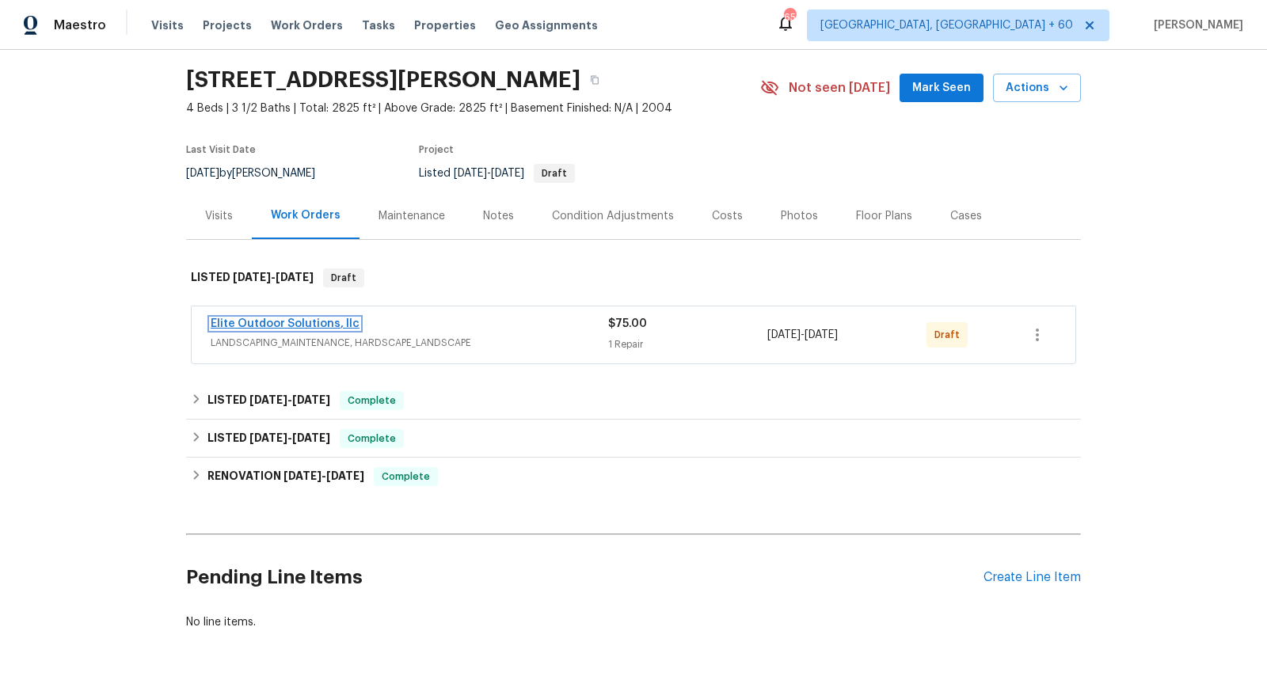
click at [261, 320] on link "Elite Outdoor Solutions, llc" at bounding box center [285, 323] width 149 height 11
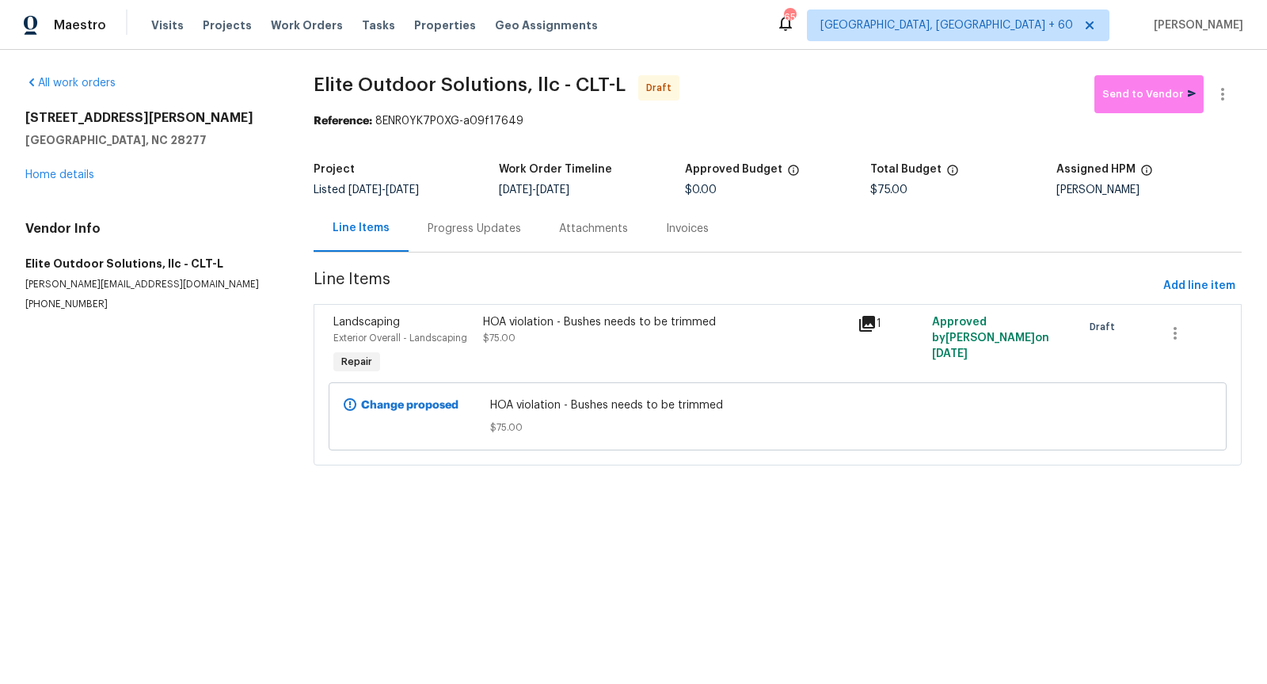
click at [470, 232] on div "Progress Updates" at bounding box center [474, 229] width 93 height 16
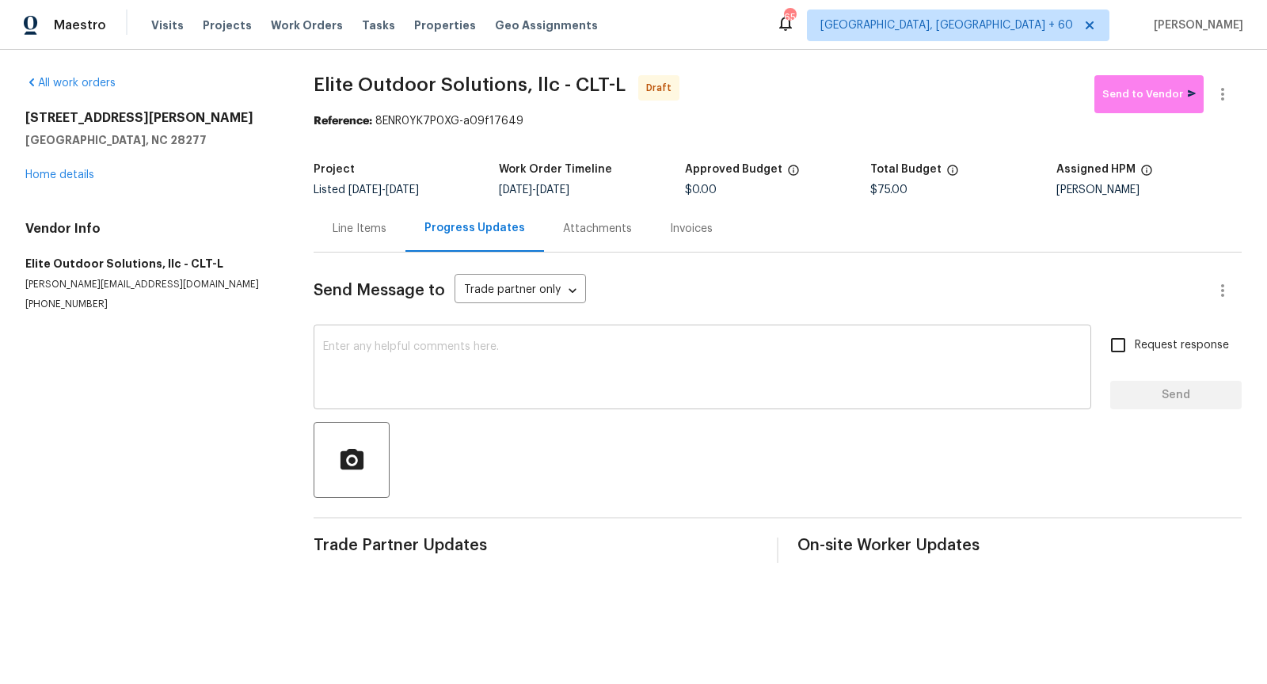
click at [481, 344] on textarea at bounding box center [702, 368] width 759 height 55
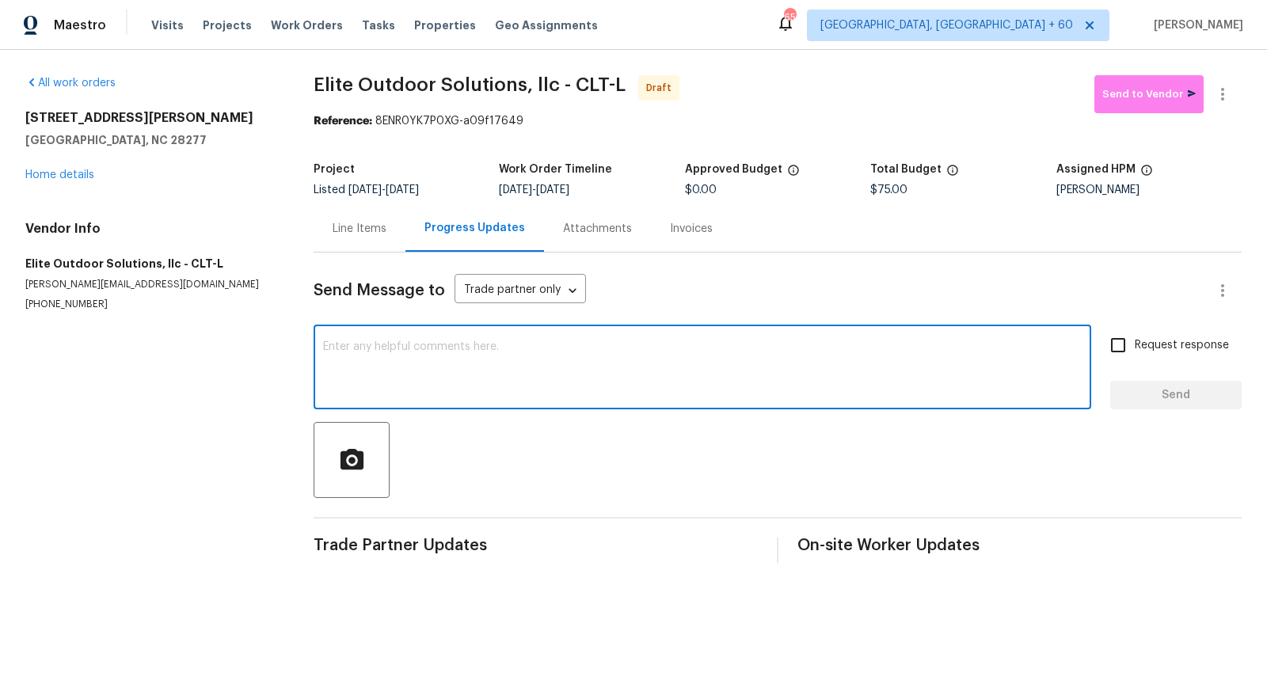
paste textarea "Hi, I'm [PERSON_NAME] from Opendoor. Just wanted to check if you received the w…"
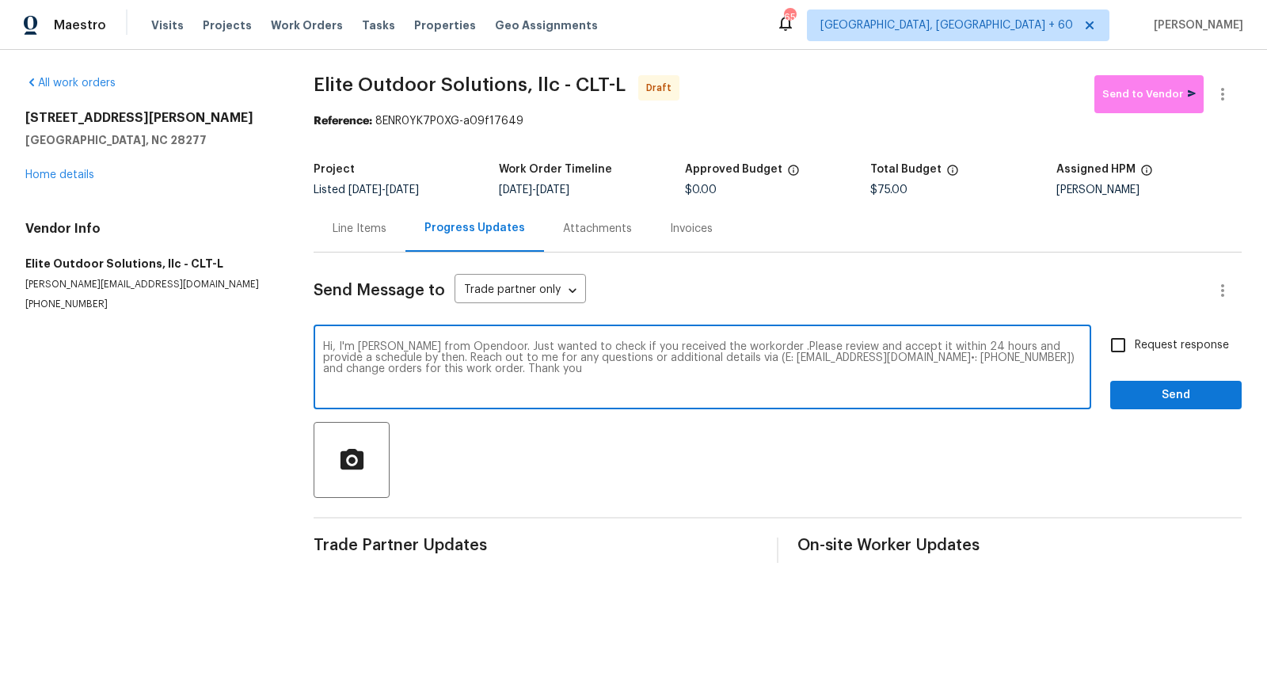
type textarea "Hi, I'm [PERSON_NAME] from Opendoor. Just wanted to check if you received the w…"
click at [1108, 338] on input "Request response" at bounding box center [1117, 345] width 33 height 33
checkbox input "true"
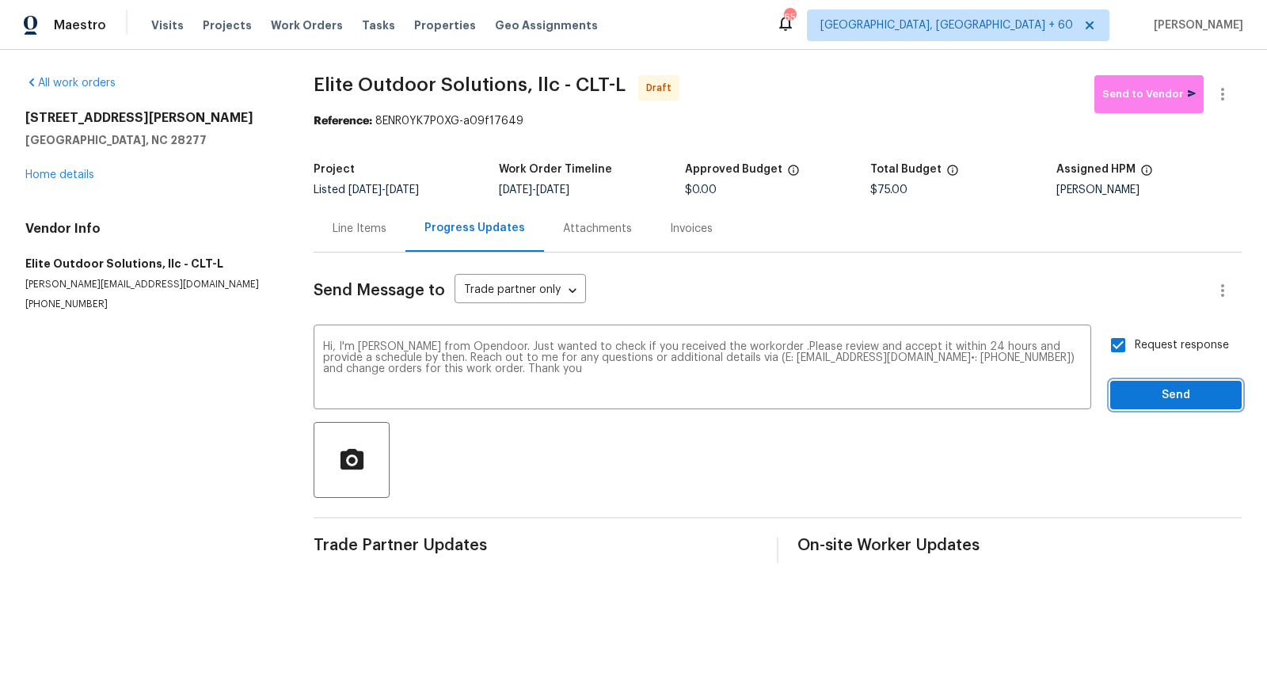
click at [1135, 386] on span "Send" at bounding box center [1176, 396] width 106 height 20
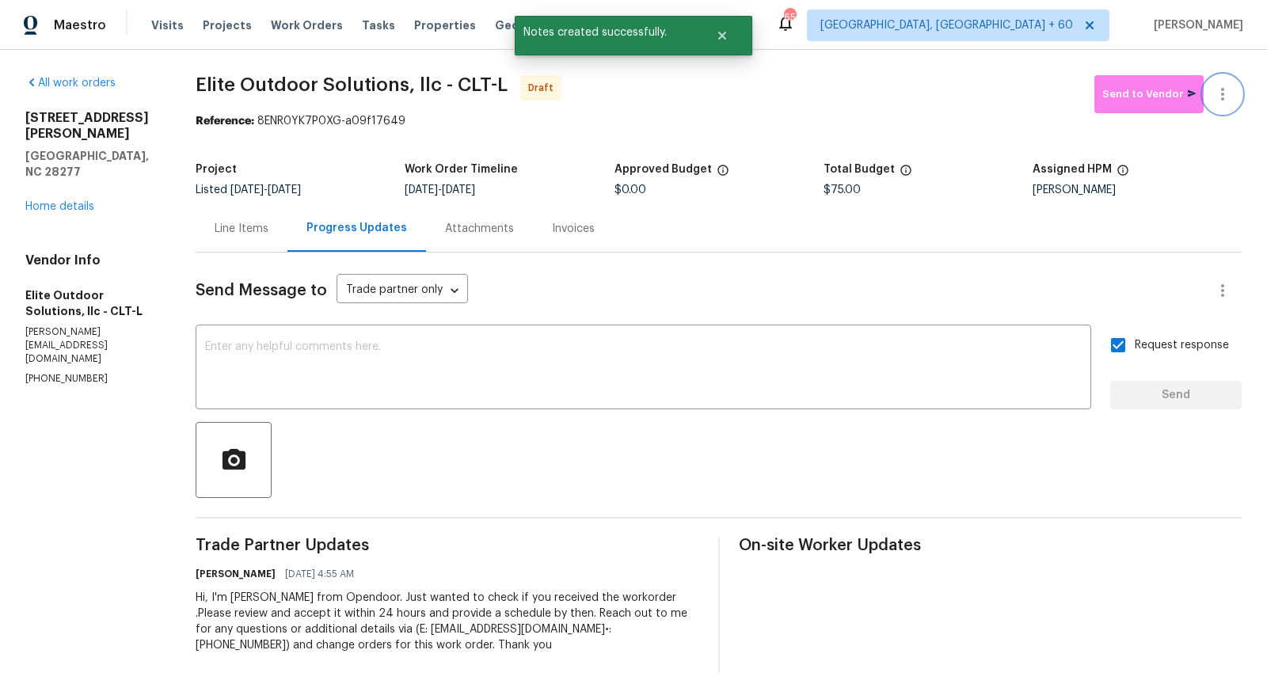
click at [1226, 103] on icon "button" at bounding box center [1222, 94] width 19 height 19
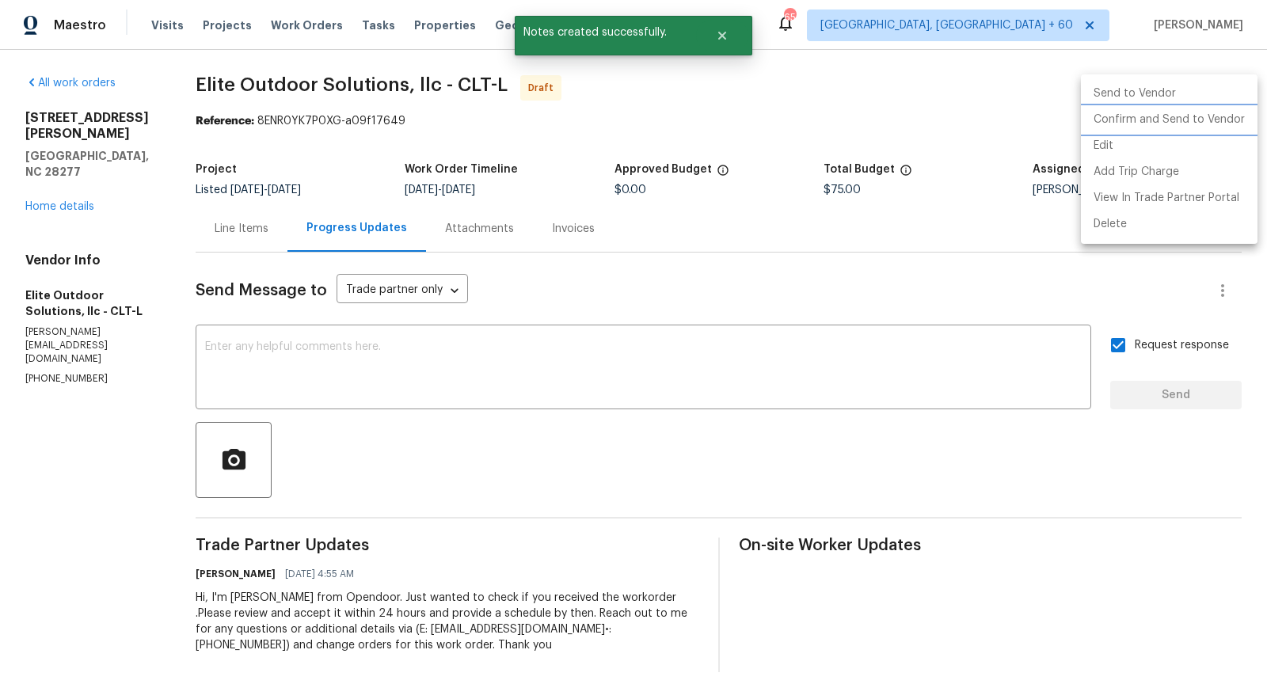
click at [1150, 120] on li "Confirm and Send to Vendor" at bounding box center [1169, 120] width 177 height 26
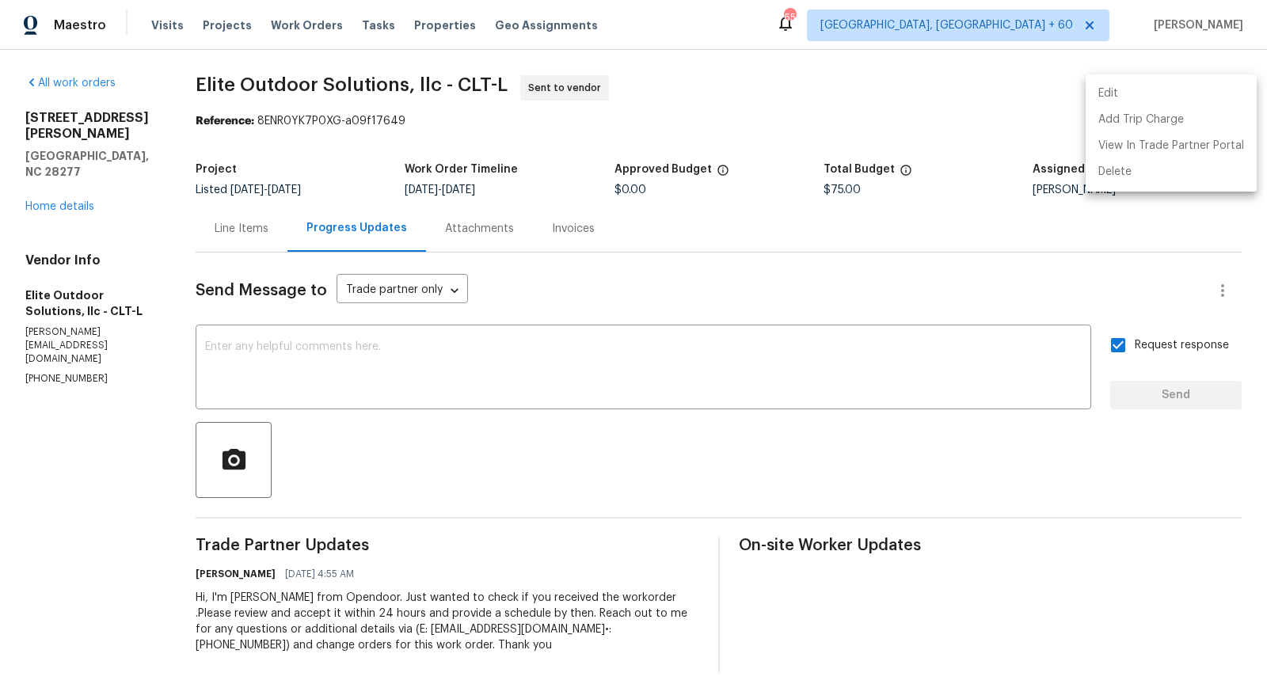
click at [321, 386] on div at bounding box center [633, 342] width 1267 height 684
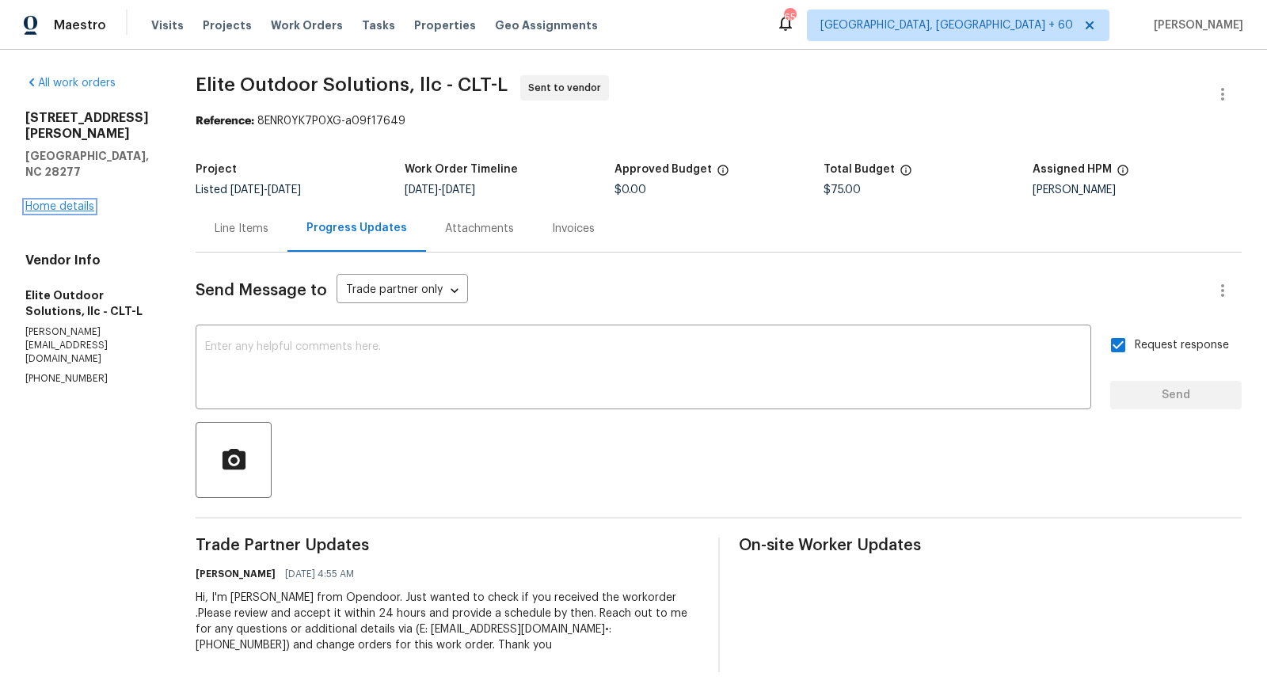
click at [67, 201] on link "Home details" at bounding box center [59, 206] width 69 height 11
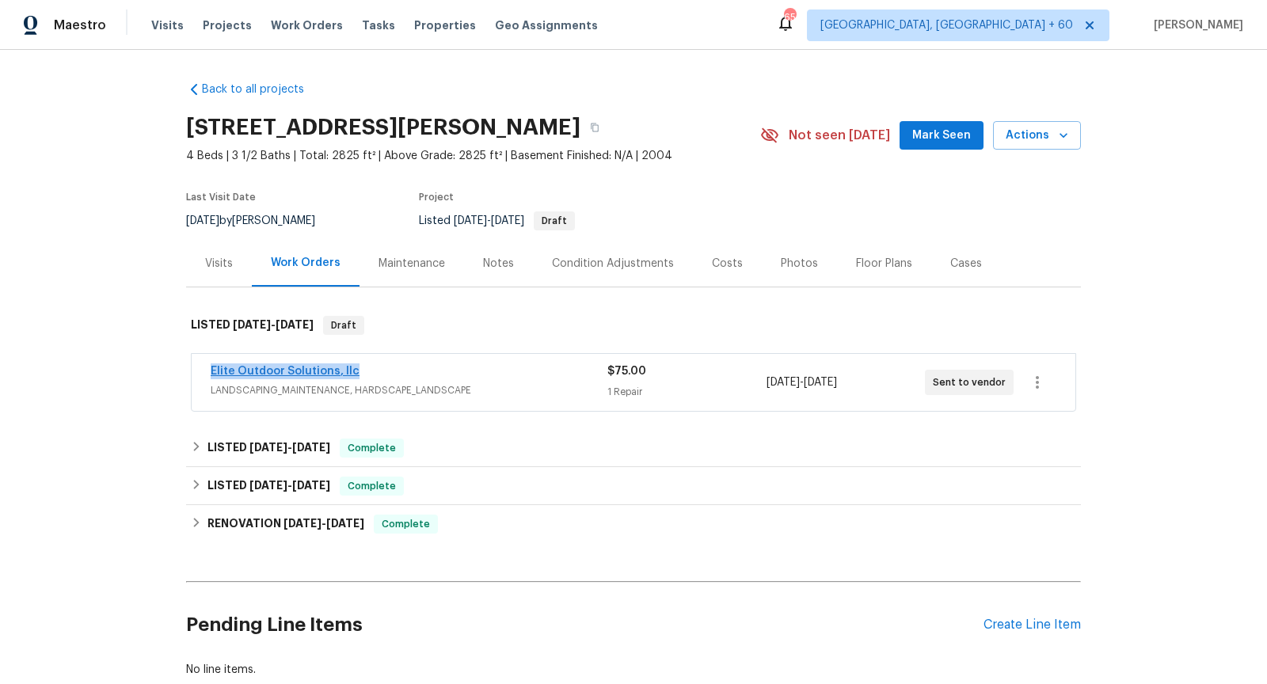
drag, startPoint x: 363, startPoint y: 371, endPoint x: 211, endPoint y: 374, distance: 152.8
click at [211, 374] on div "Elite Outdoor Solutions, llc" at bounding box center [409, 372] width 397 height 19
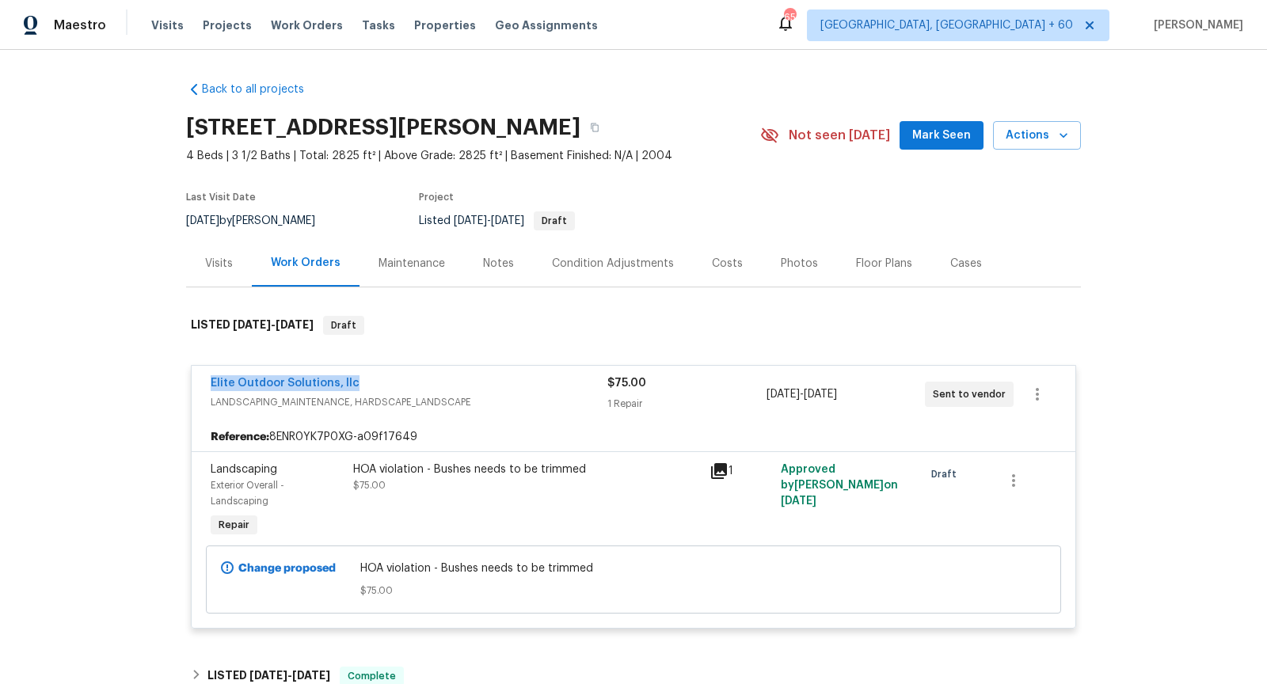
copy link "Elite Outdoor Solutions, llc"
